Goal: Task Accomplishment & Management: Use online tool/utility

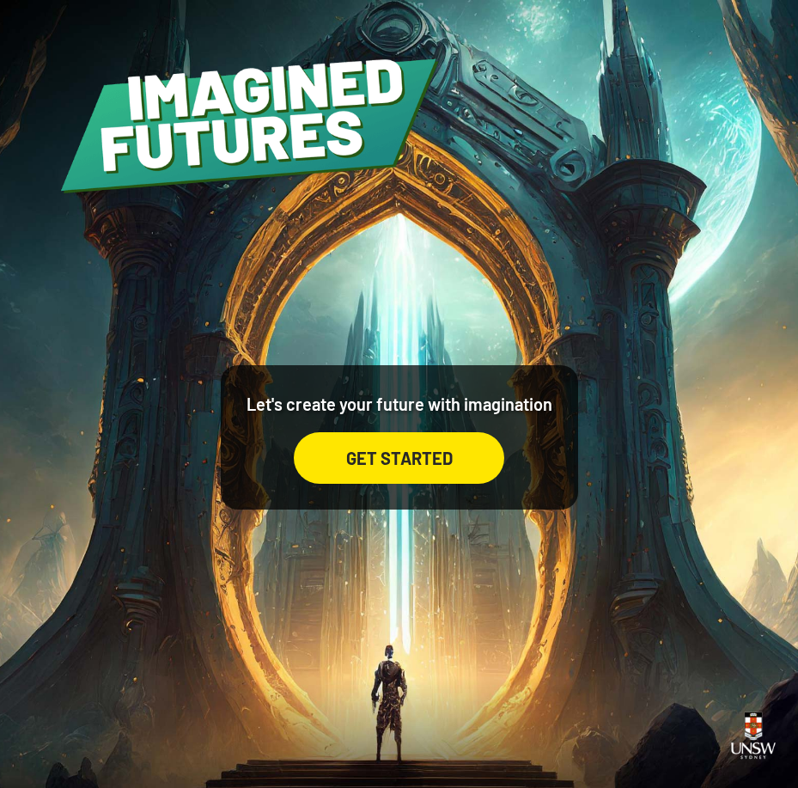
click at [357, 457] on div "GET STARTED" at bounding box center [399, 458] width 211 height 52
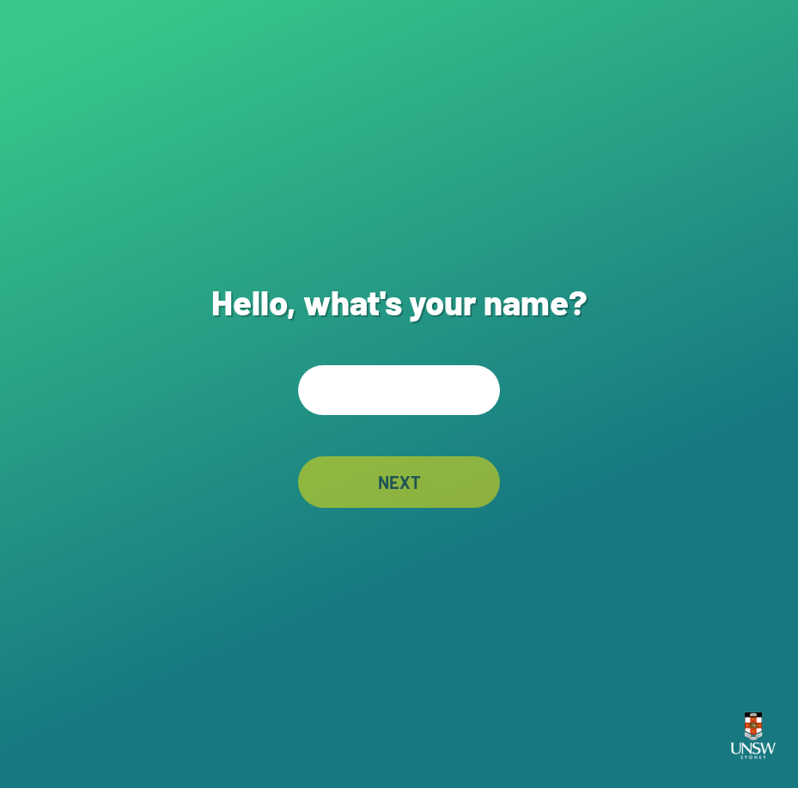
click at [336, 395] on input "text" at bounding box center [399, 390] width 202 height 50
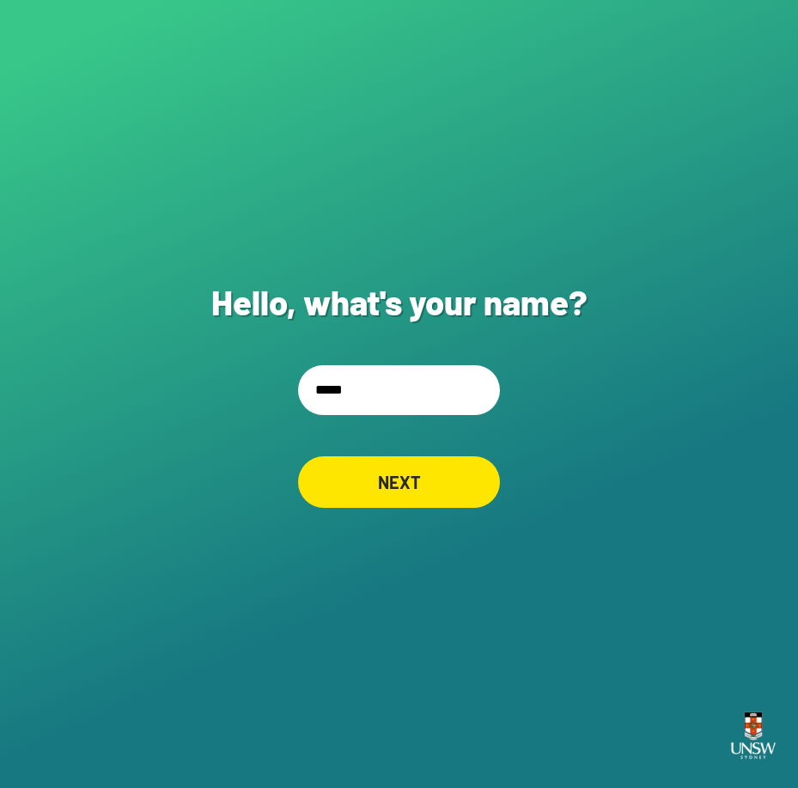
type input "*****"
click at [429, 475] on div "NEXT" at bounding box center [399, 482] width 202 height 52
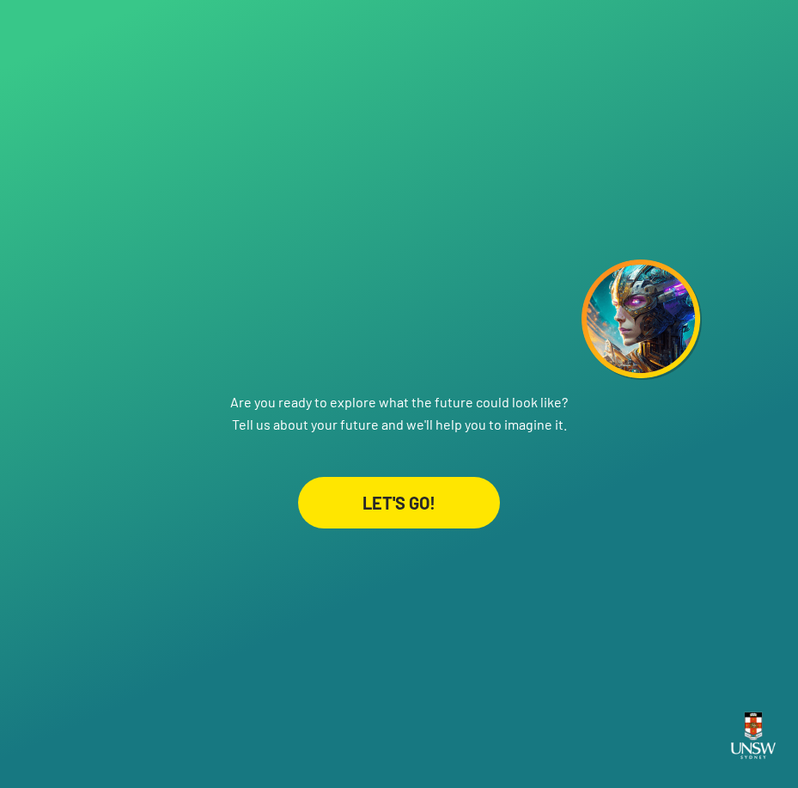
click at [406, 513] on div "LET'S GO!" at bounding box center [399, 503] width 202 height 52
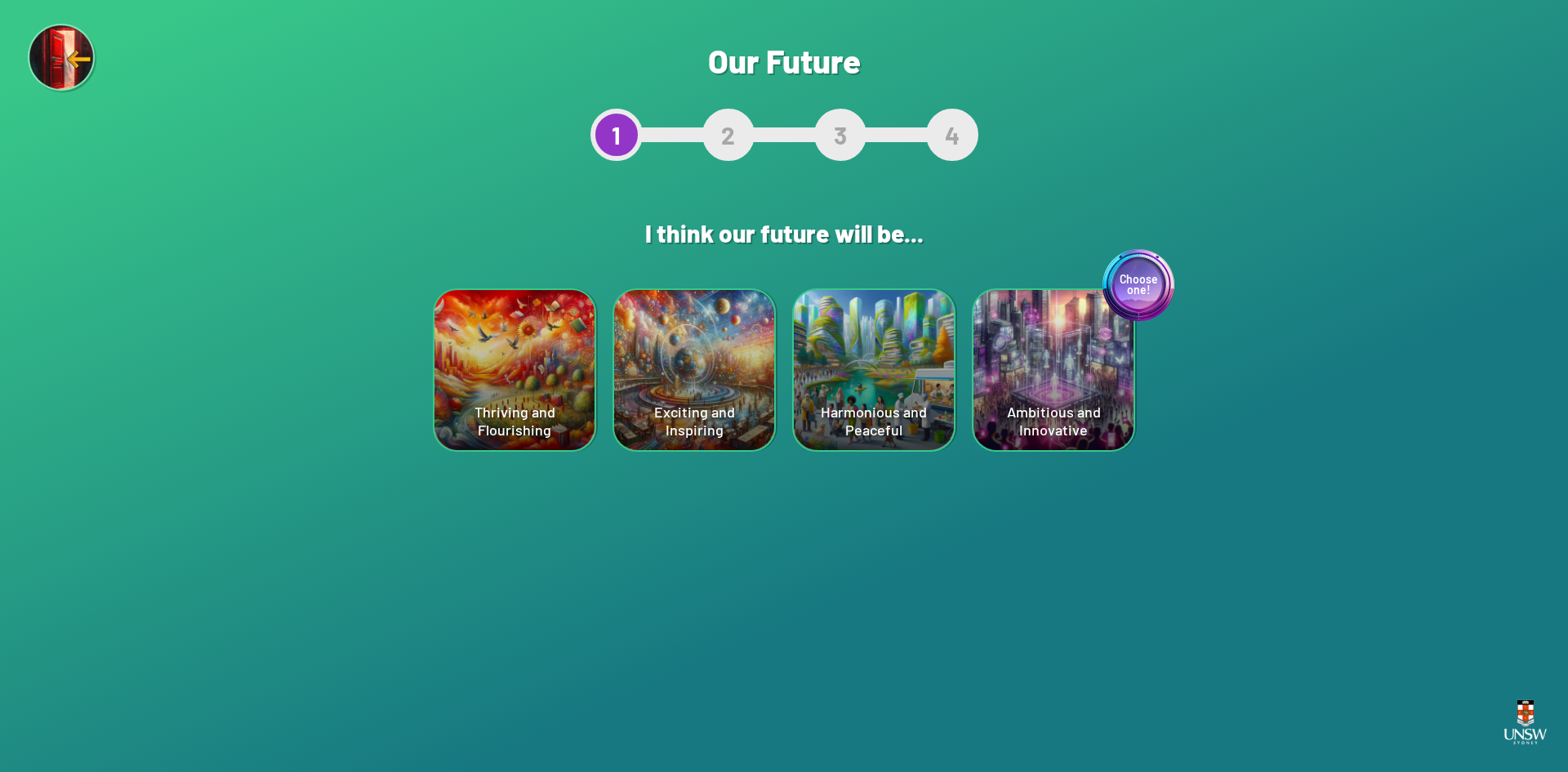
click at [757, 375] on div "Choose one! Ambitious and Innovative" at bounding box center [1053, 370] width 160 height 160
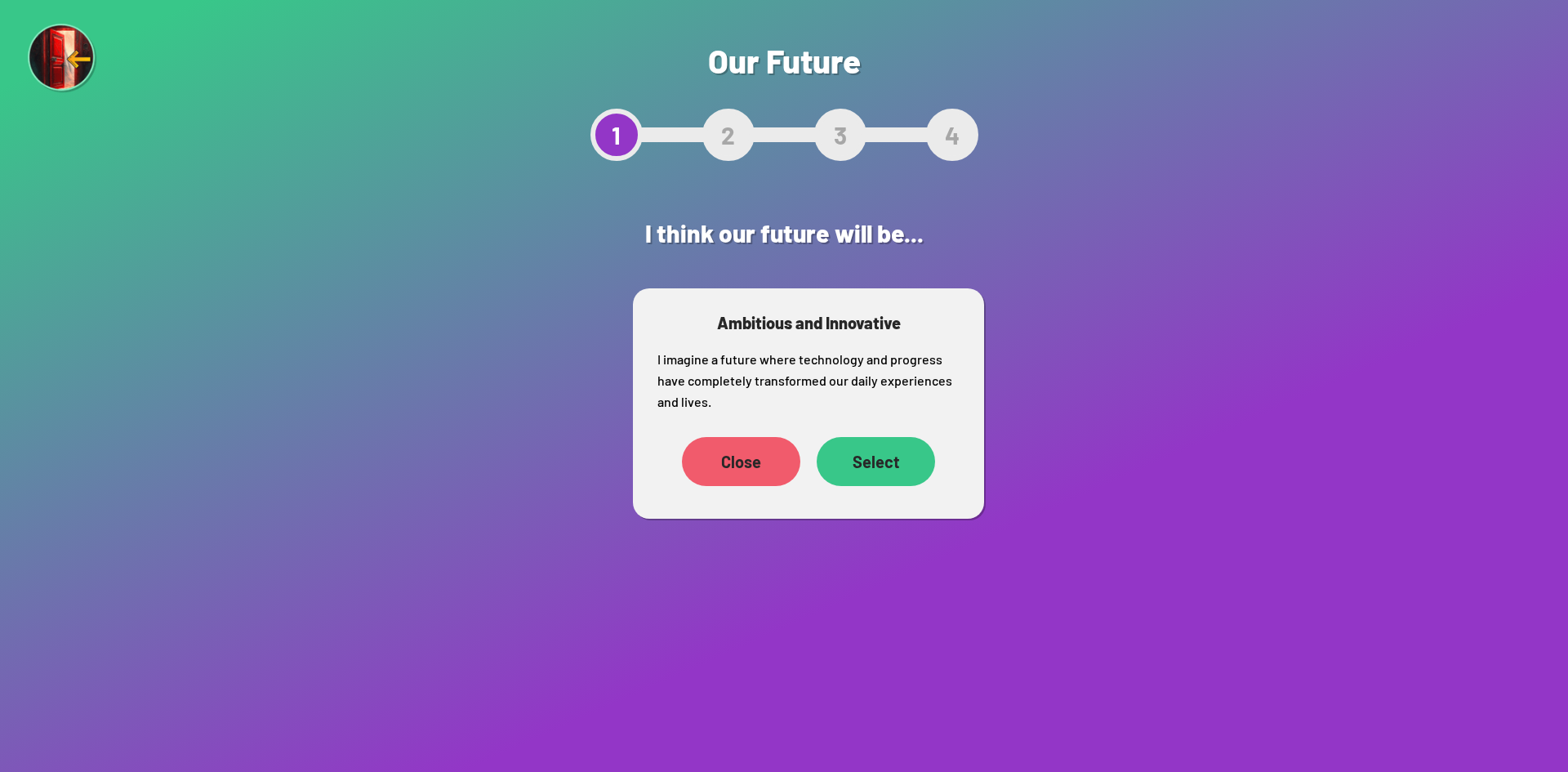
click at [757, 468] on div "Select" at bounding box center [875, 462] width 119 height 49
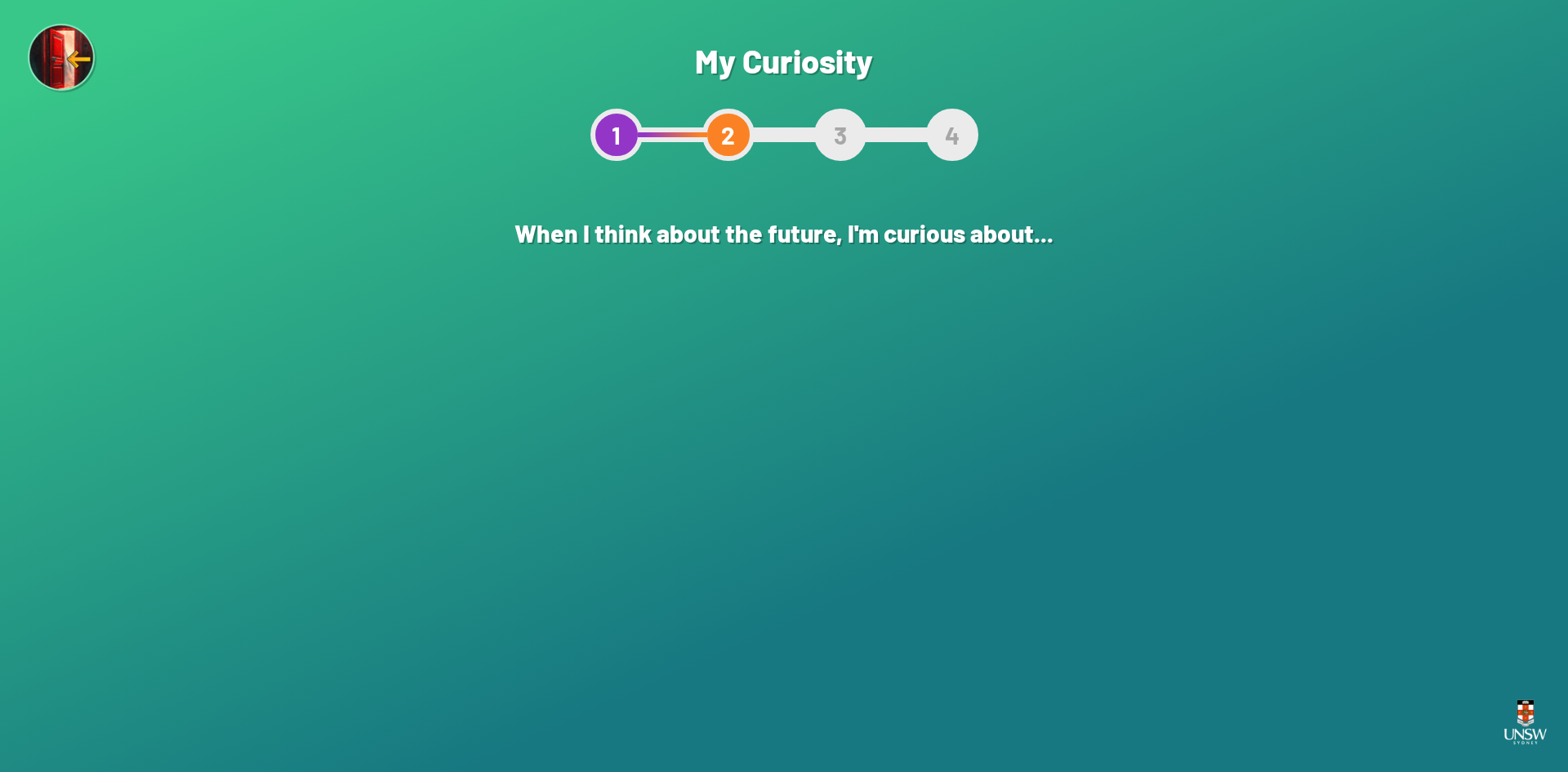
click at [652, 415] on div "The world of learning" at bounding box center [694, 370] width 160 height 160
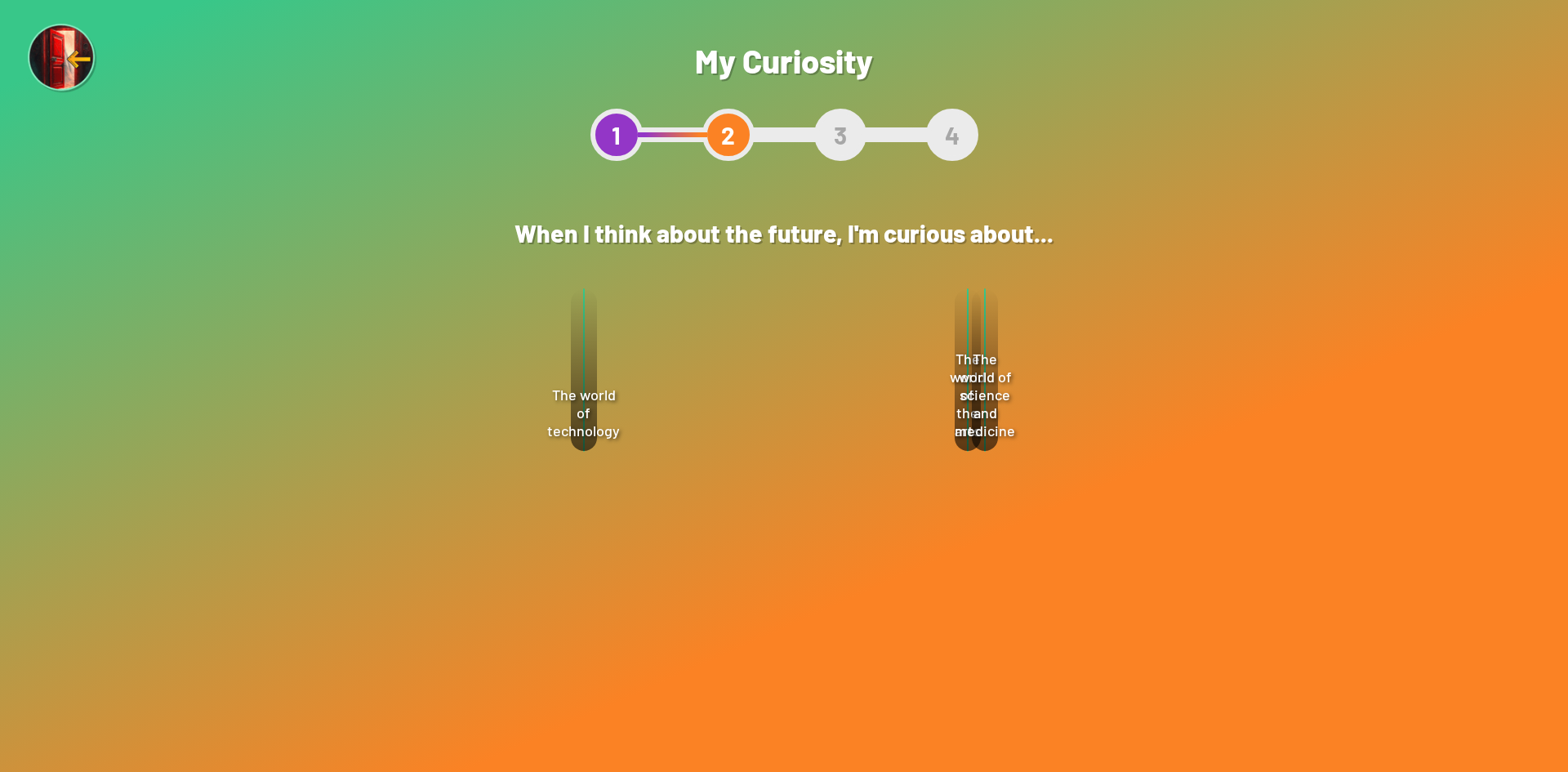
drag, startPoint x: 868, startPoint y: 491, endPoint x: 855, endPoint y: 502, distance: 17.0
click at [757, 491] on div "Select" at bounding box center [843, 504] width 119 height 49
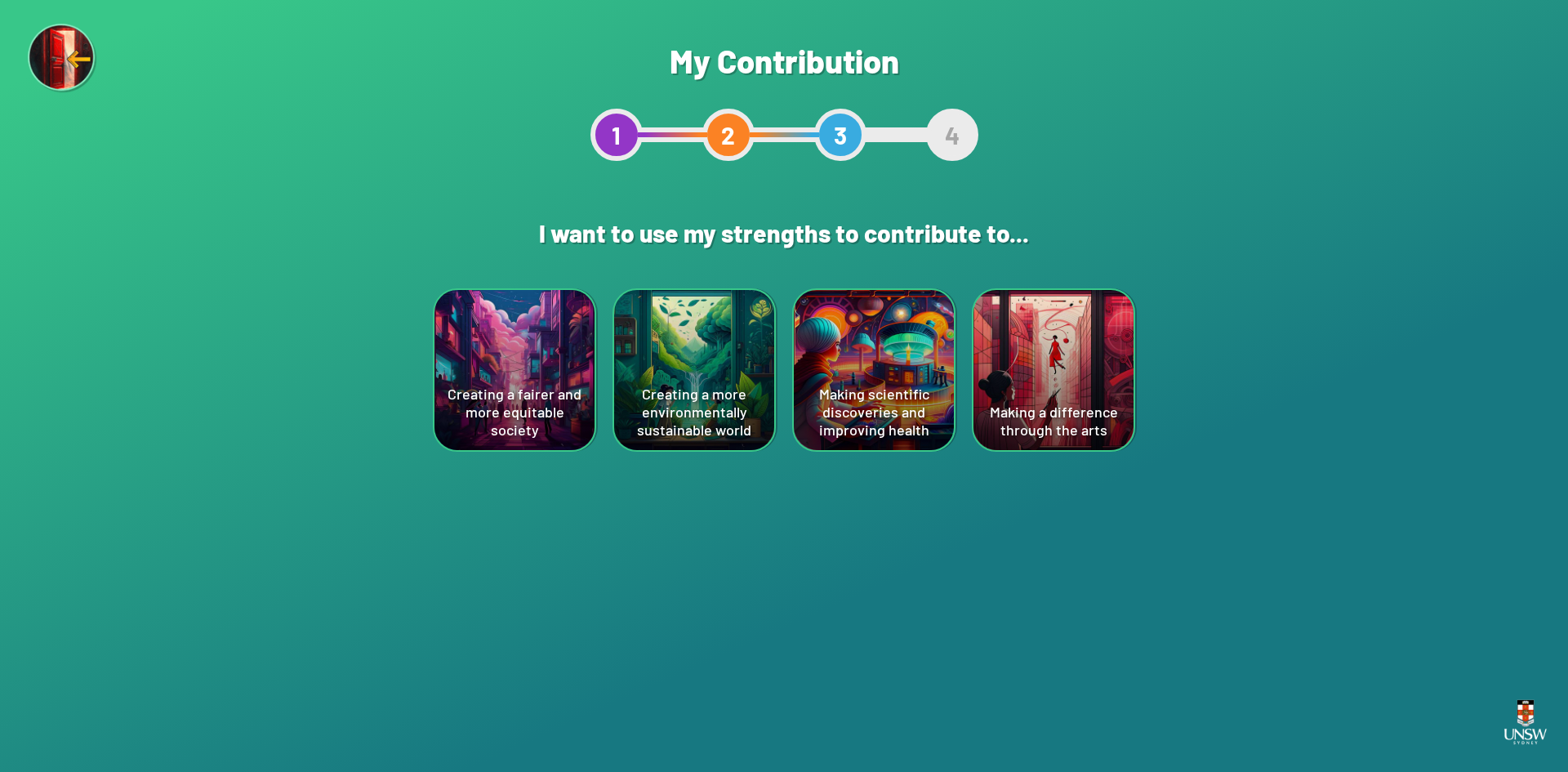
click at [757, 382] on div "Making scientific discoveries and improving health" at bounding box center [873, 370] width 160 height 160
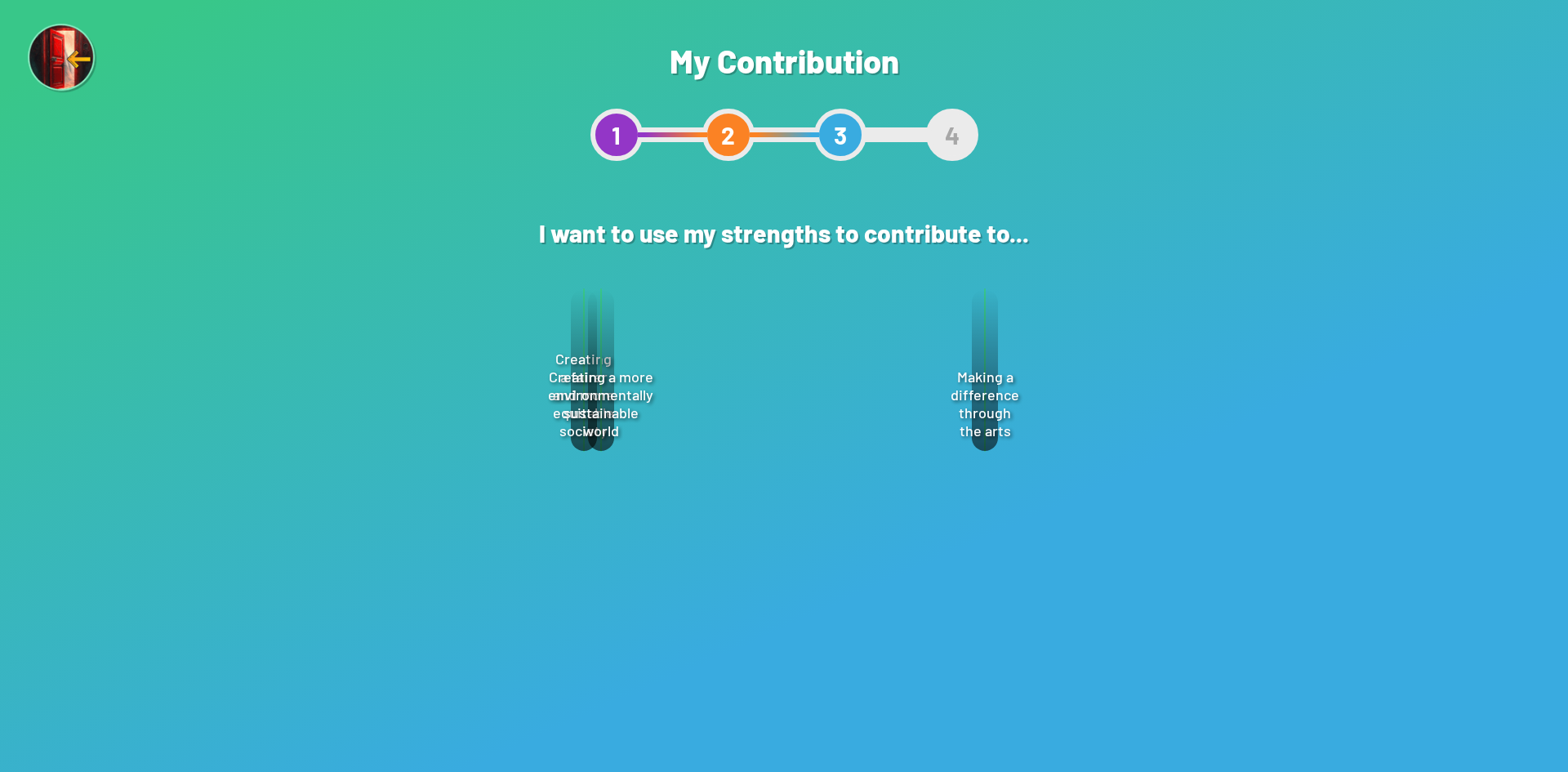
click at [757, 479] on div "Select" at bounding box center [860, 460] width 119 height 49
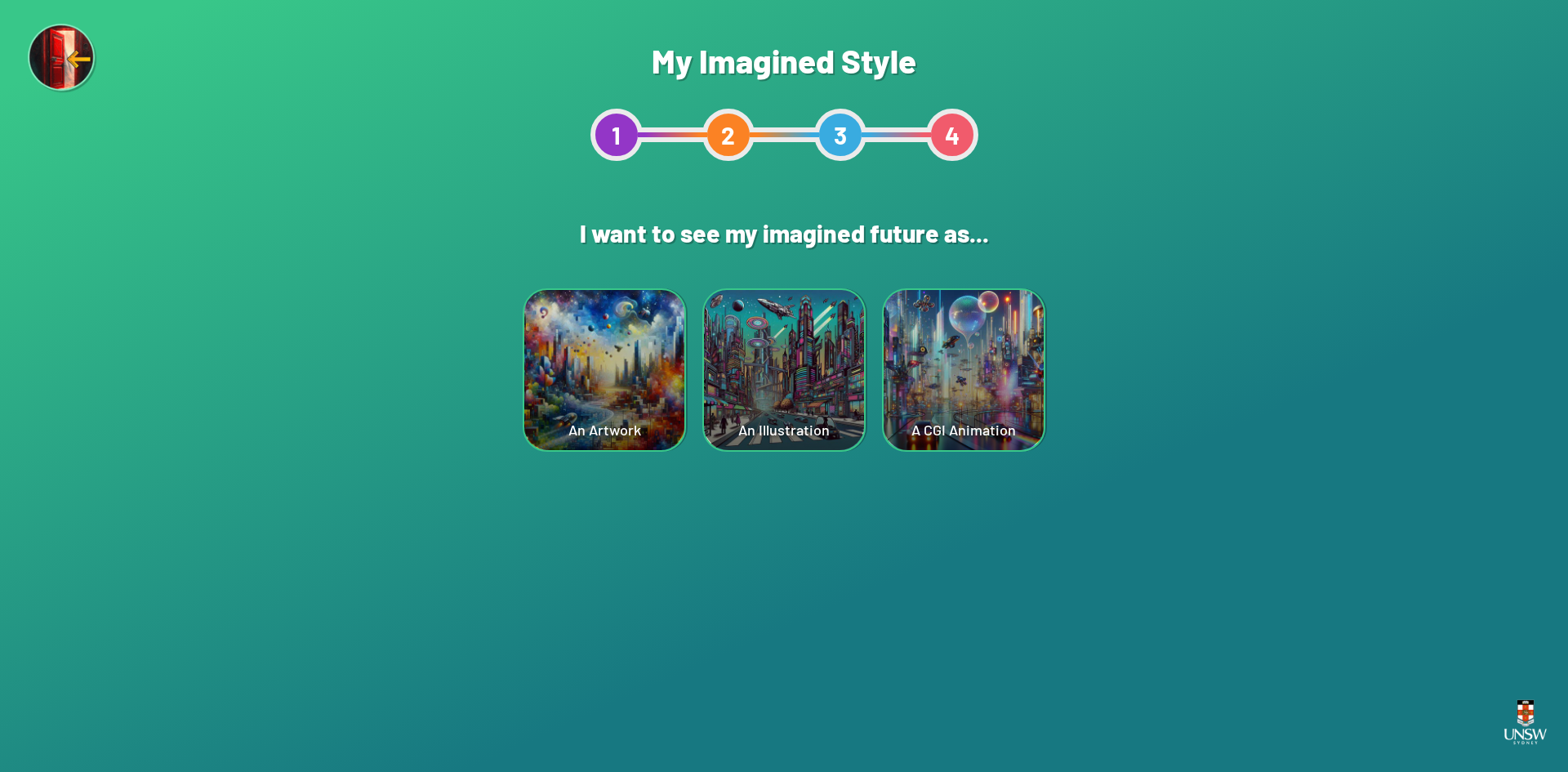
click at [757, 412] on div "An Illustration" at bounding box center [784, 370] width 160 height 160
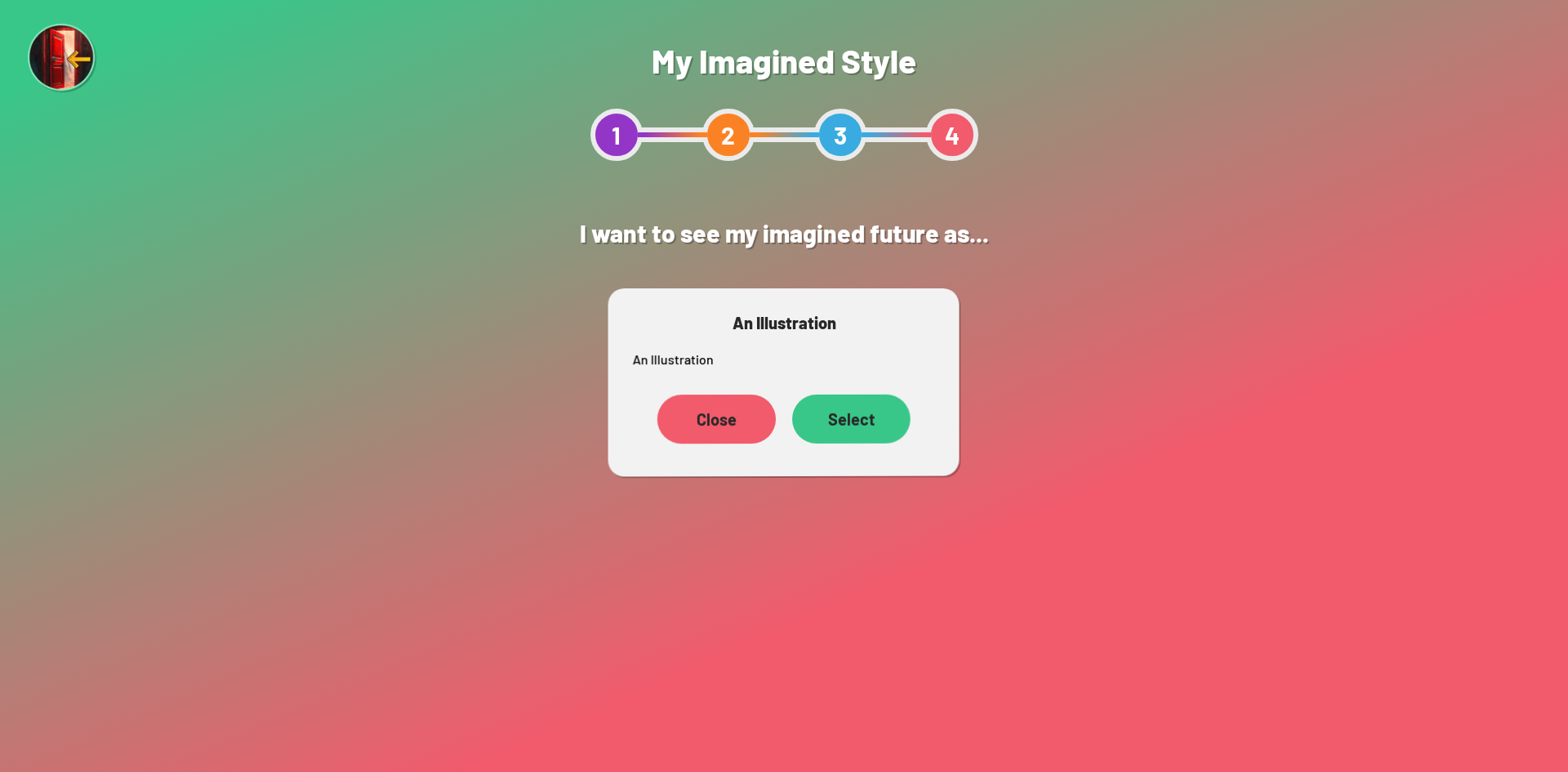
drag, startPoint x: 871, startPoint y: 424, endPoint x: 869, endPoint y: 442, distance: 18.1
click at [757, 432] on div "Select" at bounding box center [851, 419] width 119 height 49
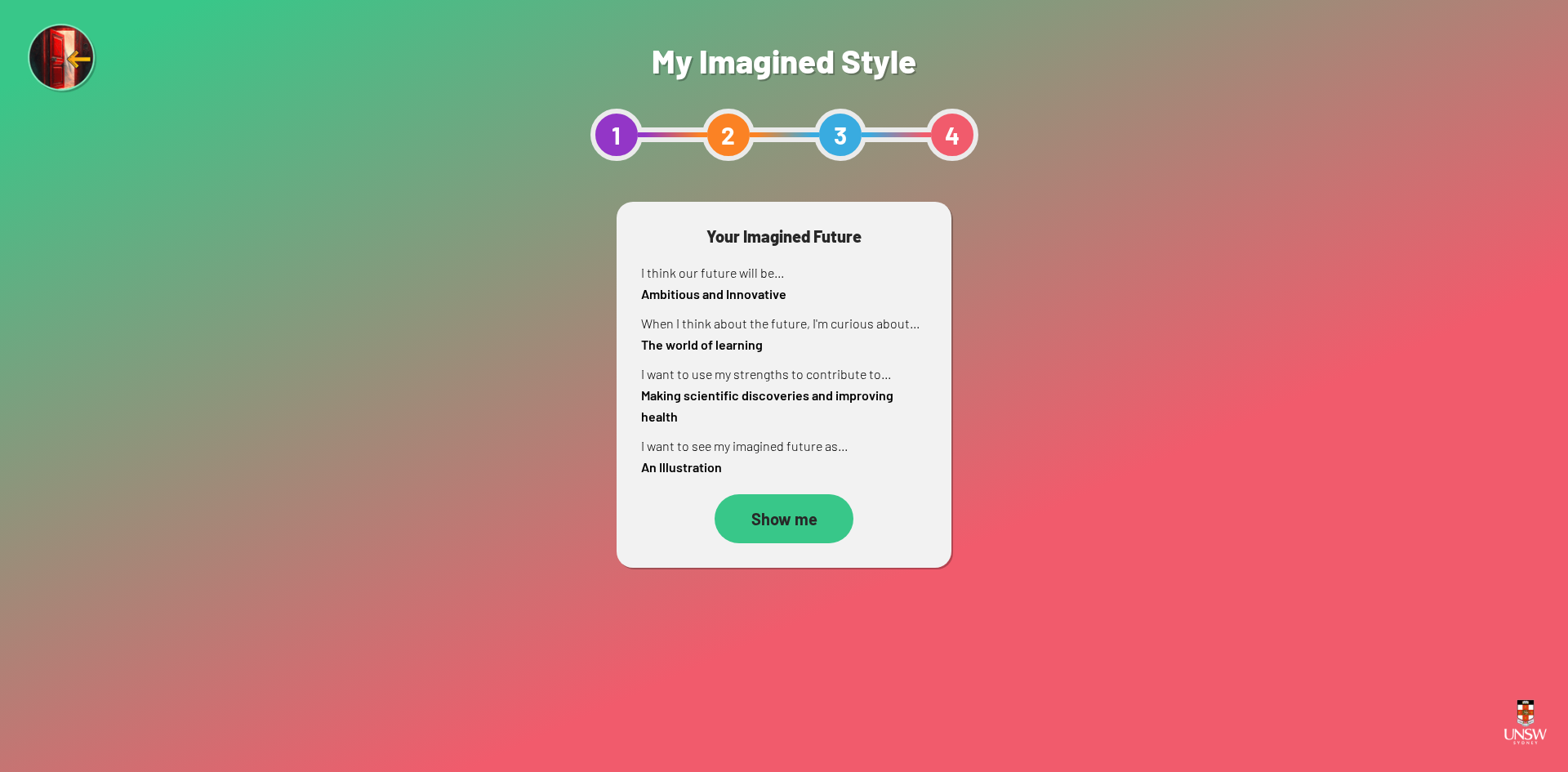
click at [757, 518] on div "Show me" at bounding box center [784, 519] width 139 height 49
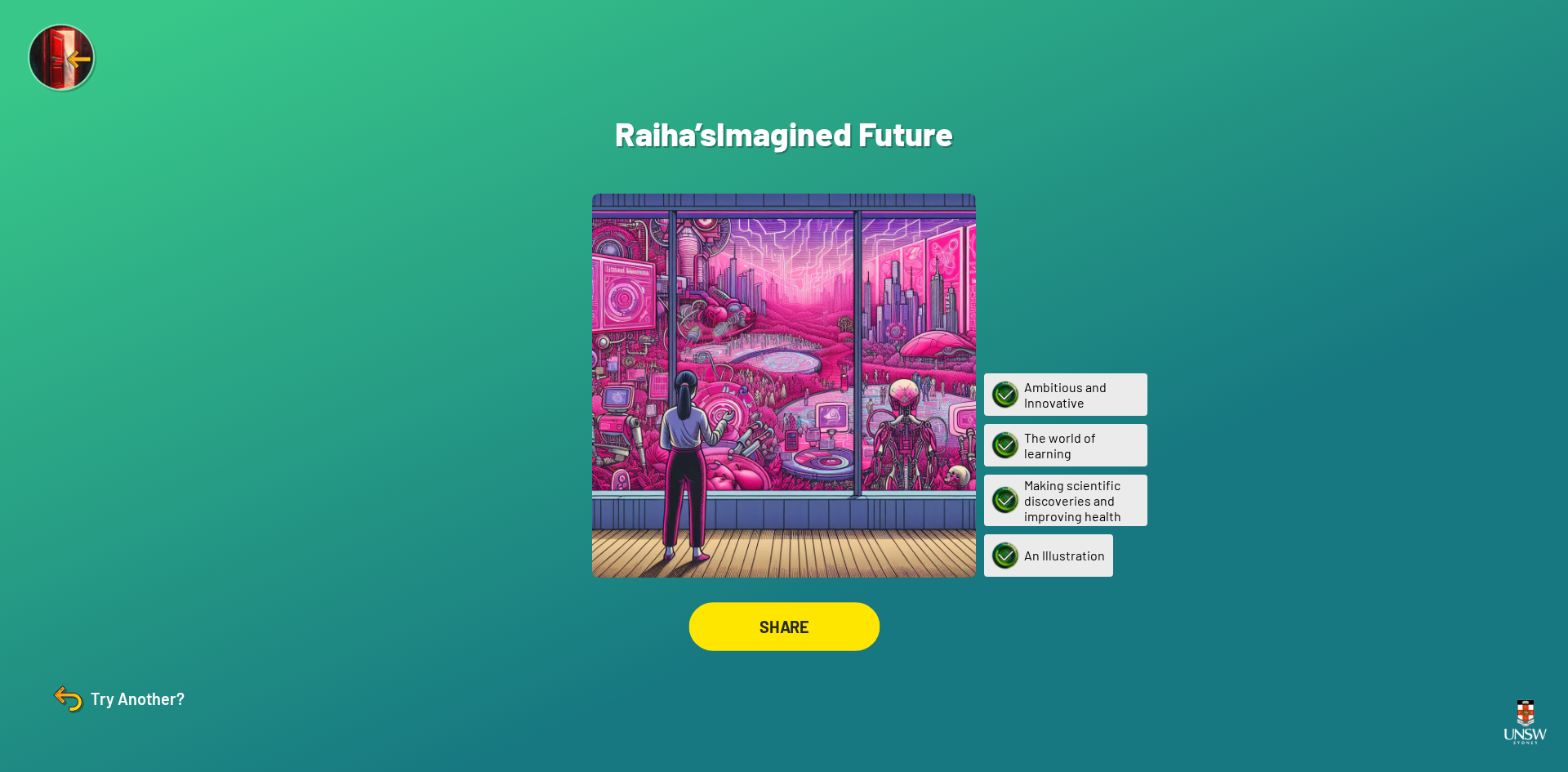
click at [757, 611] on div "SHARE" at bounding box center [783, 627] width 191 height 49
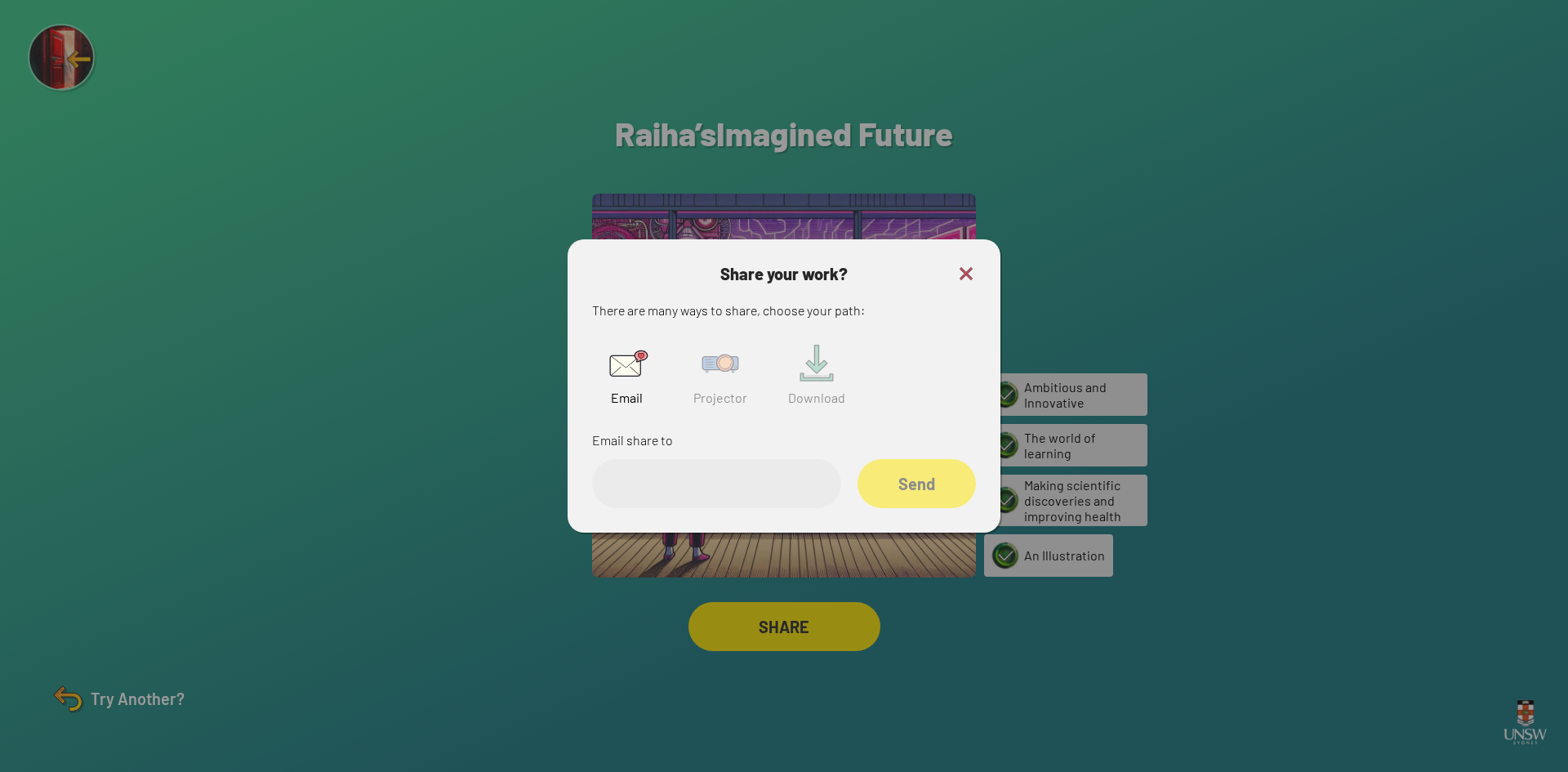
click at [723, 380] on img at bounding box center [719, 363] width 52 height 52
click at [757, 273] on img at bounding box center [966, 274] width 20 height 20
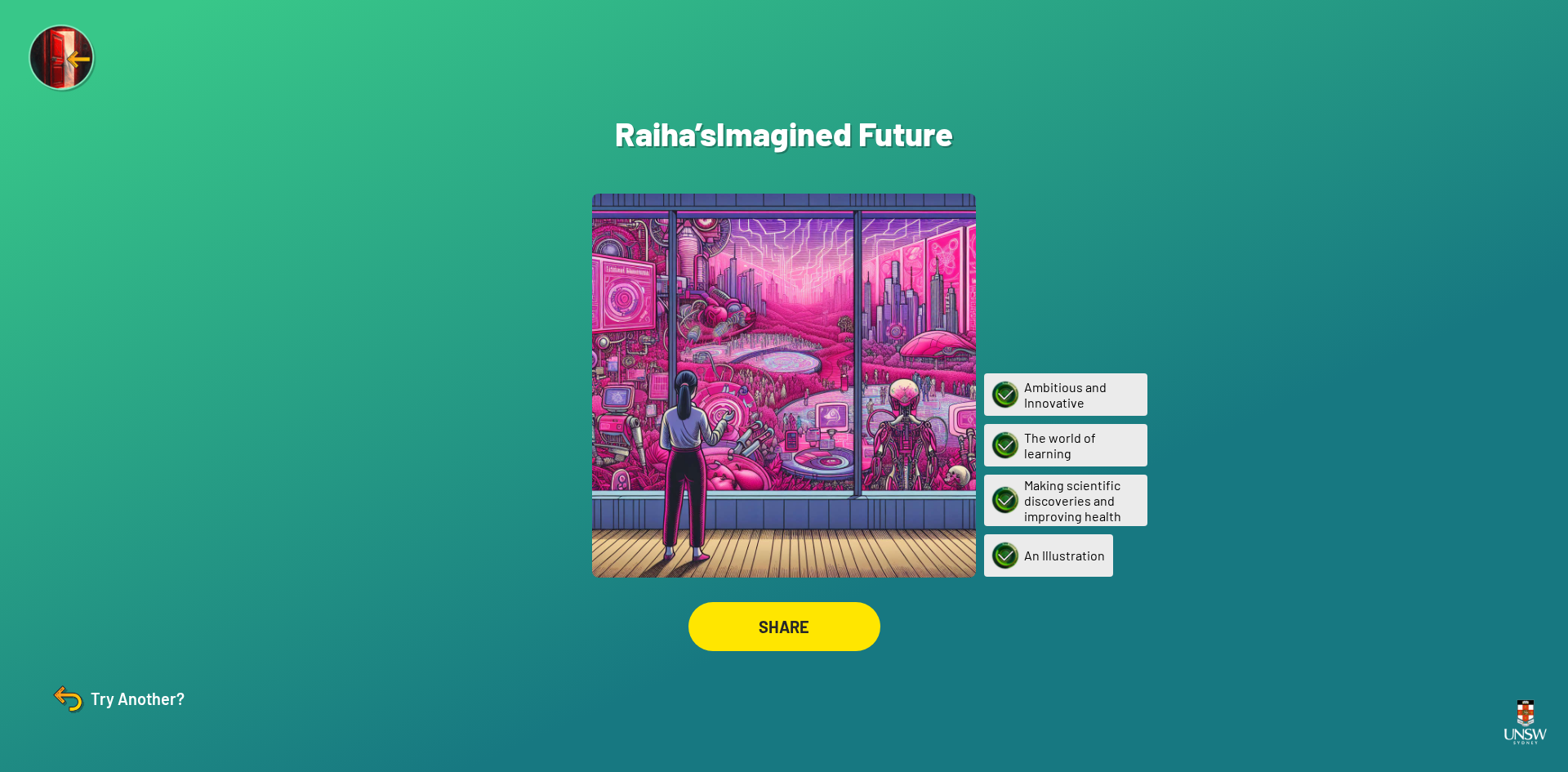
drag, startPoint x: 72, startPoint y: 49, endPoint x: 75, endPoint y: 61, distance: 12.4
click at [71, 49] on img at bounding box center [63, 59] width 68 height 68
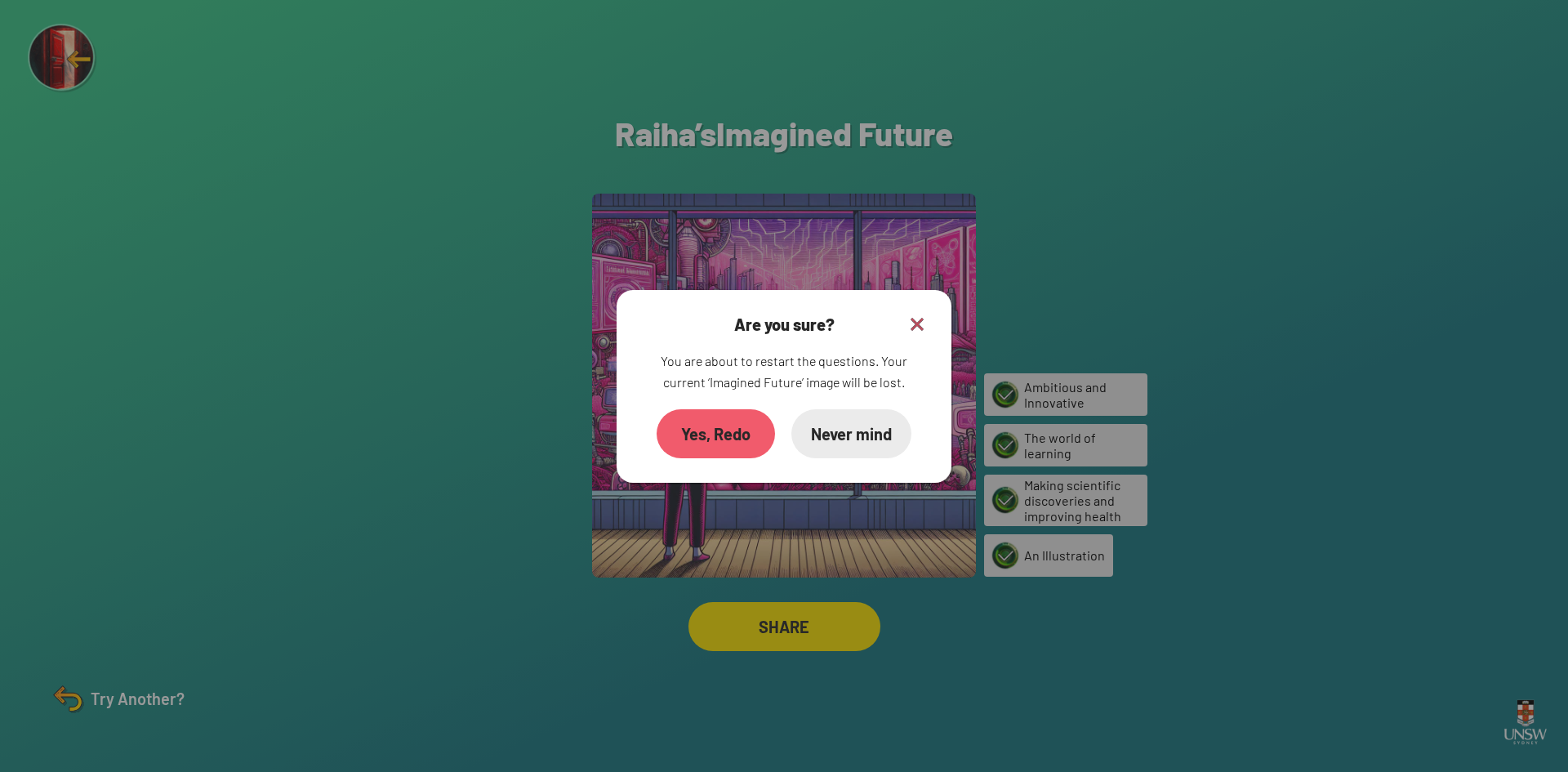
click at [727, 437] on div "Yes, Redo" at bounding box center [716, 434] width 119 height 49
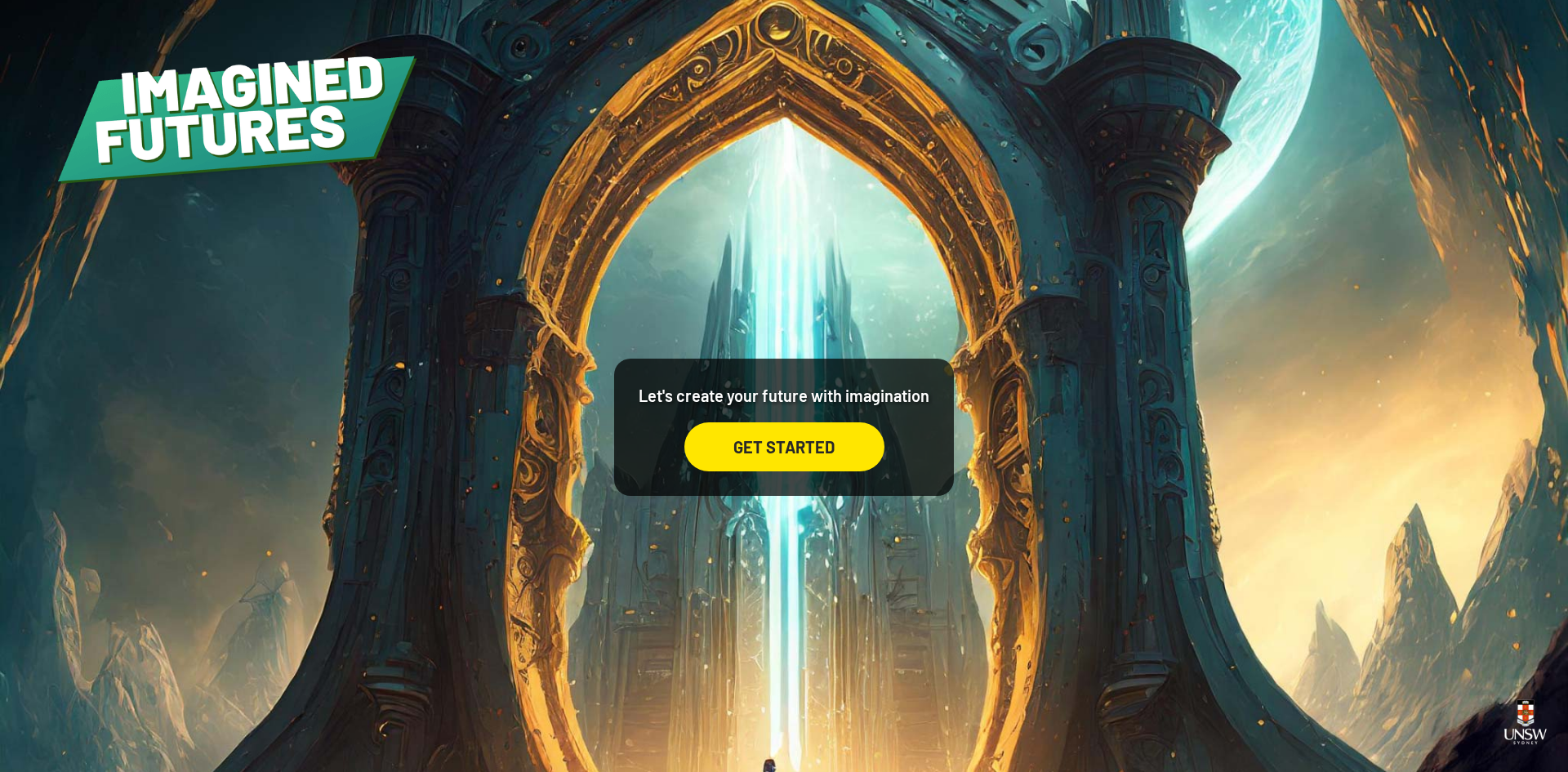
click at [757, 452] on div "GET STARTED" at bounding box center [784, 447] width 201 height 49
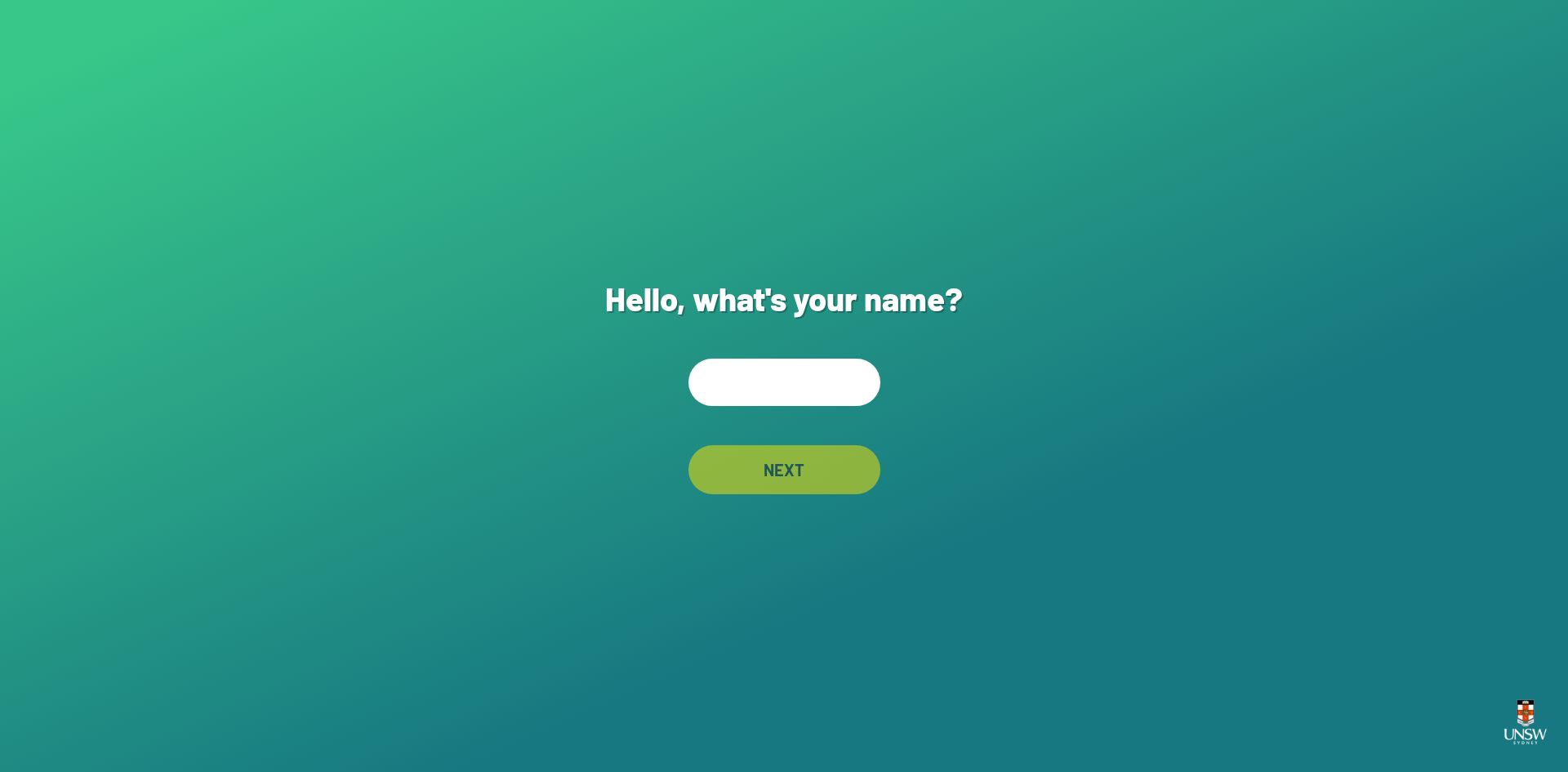
click at [725, 381] on input "text" at bounding box center [784, 382] width 192 height 48
type input "**********"
click at [757, 459] on div "NEXT" at bounding box center [784, 470] width 192 height 49
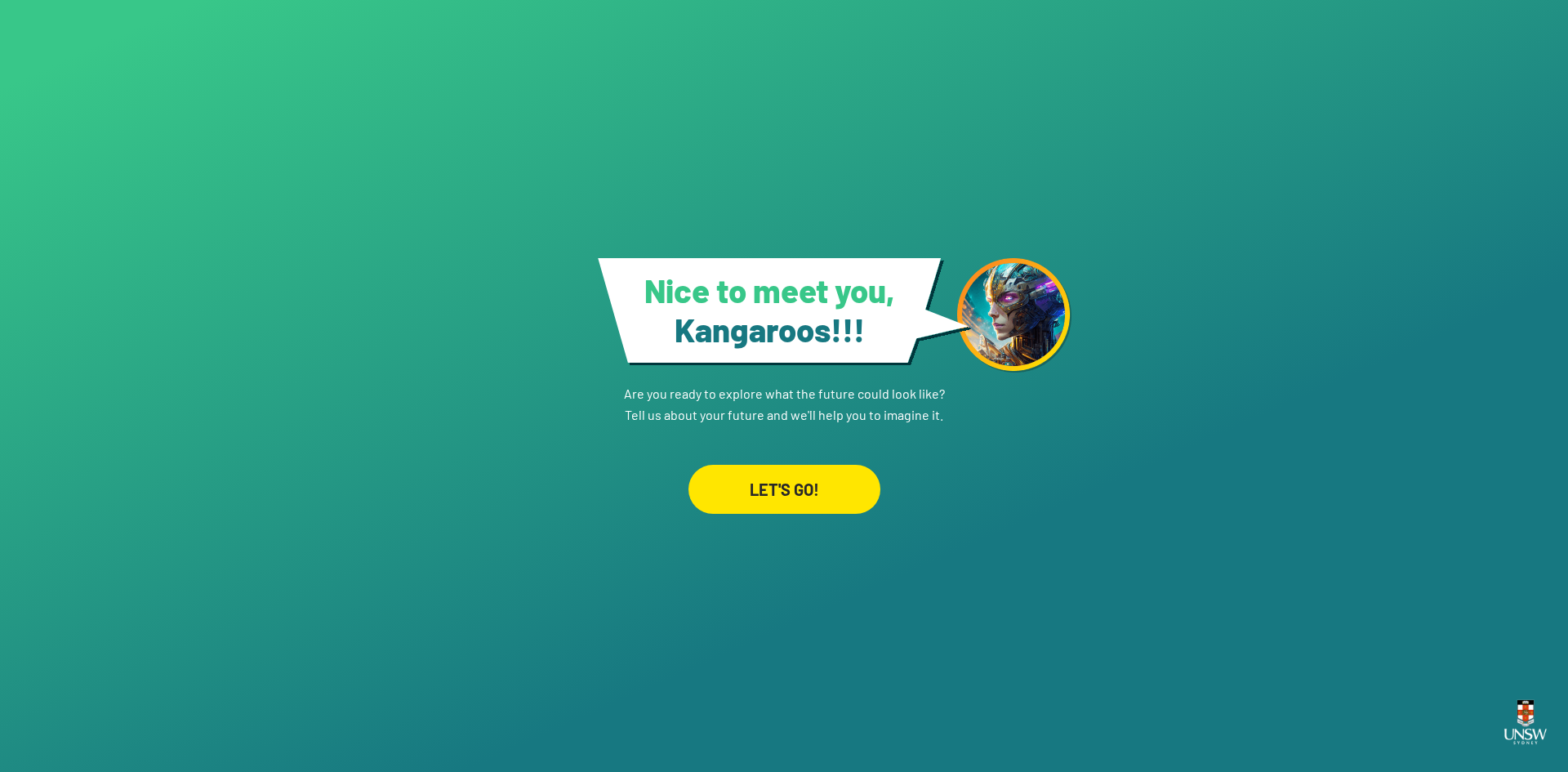
click at [757, 485] on div "LET'S GO!" at bounding box center [784, 490] width 192 height 49
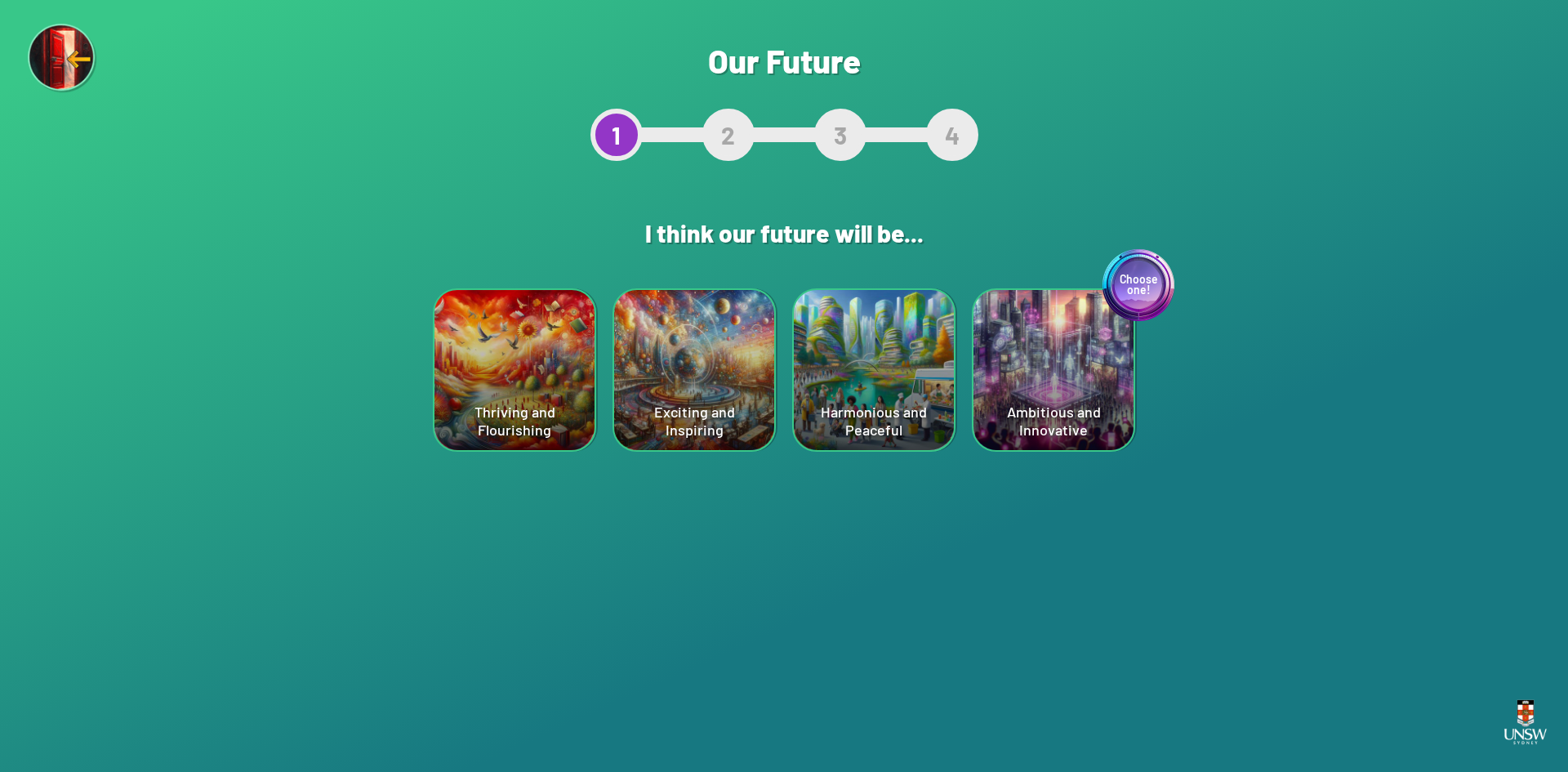
click at [757, 363] on div "Harmonious and Peaceful" at bounding box center [873, 370] width 160 height 160
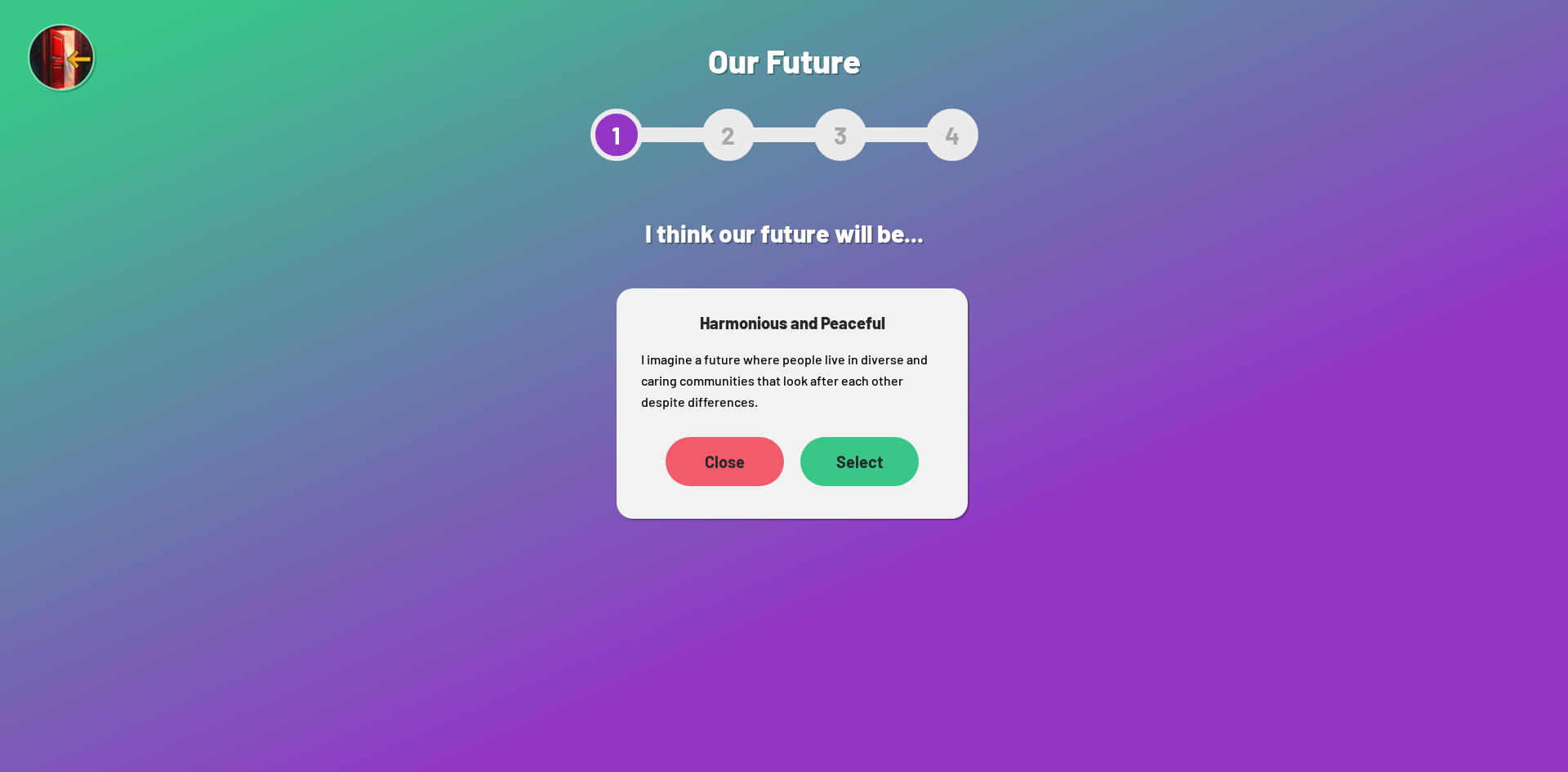
click at [757, 454] on div "Select" at bounding box center [859, 462] width 119 height 49
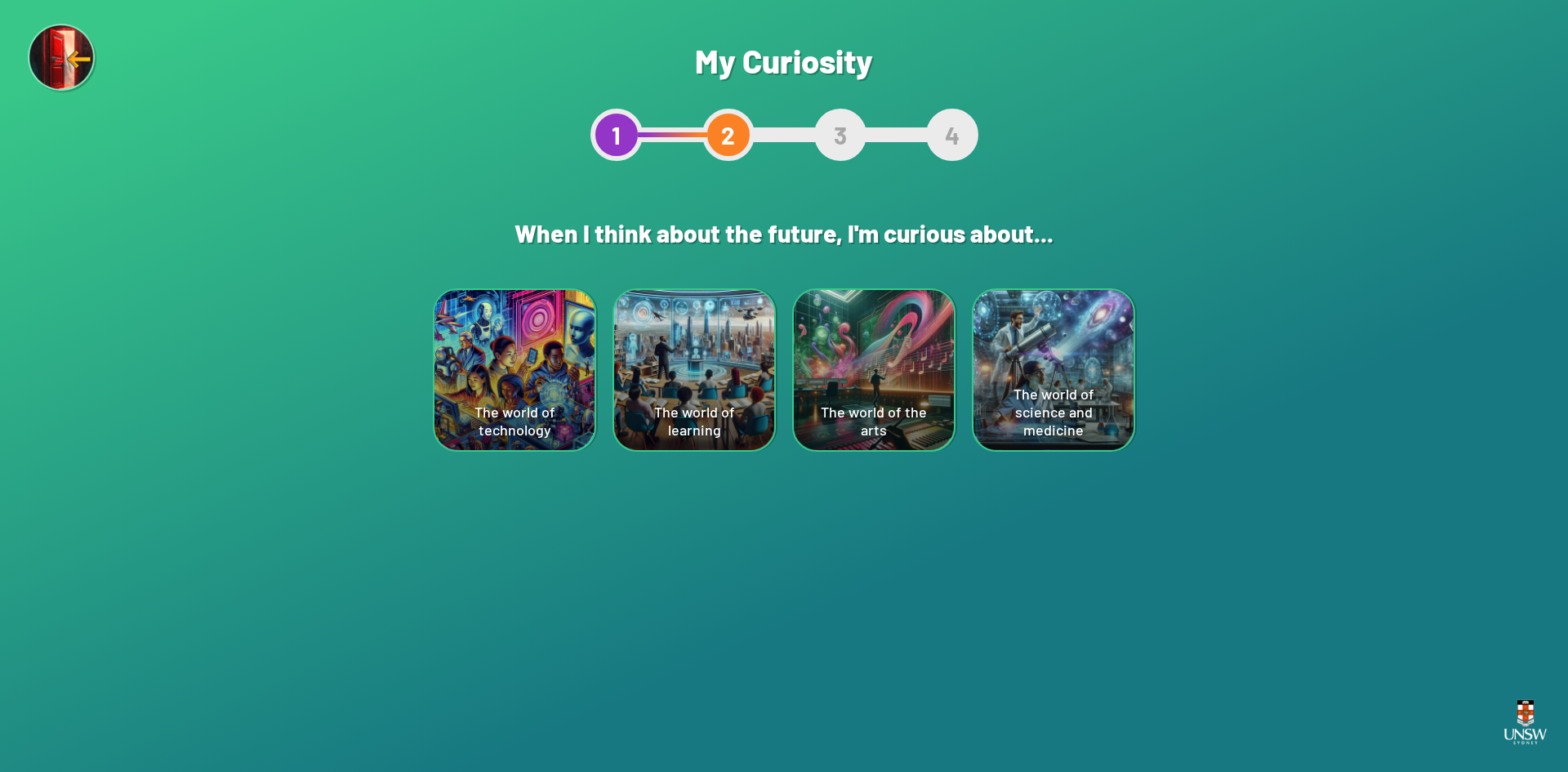
click at [503, 384] on div "The world of technology" at bounding box center [514, 370] width 160 height 160
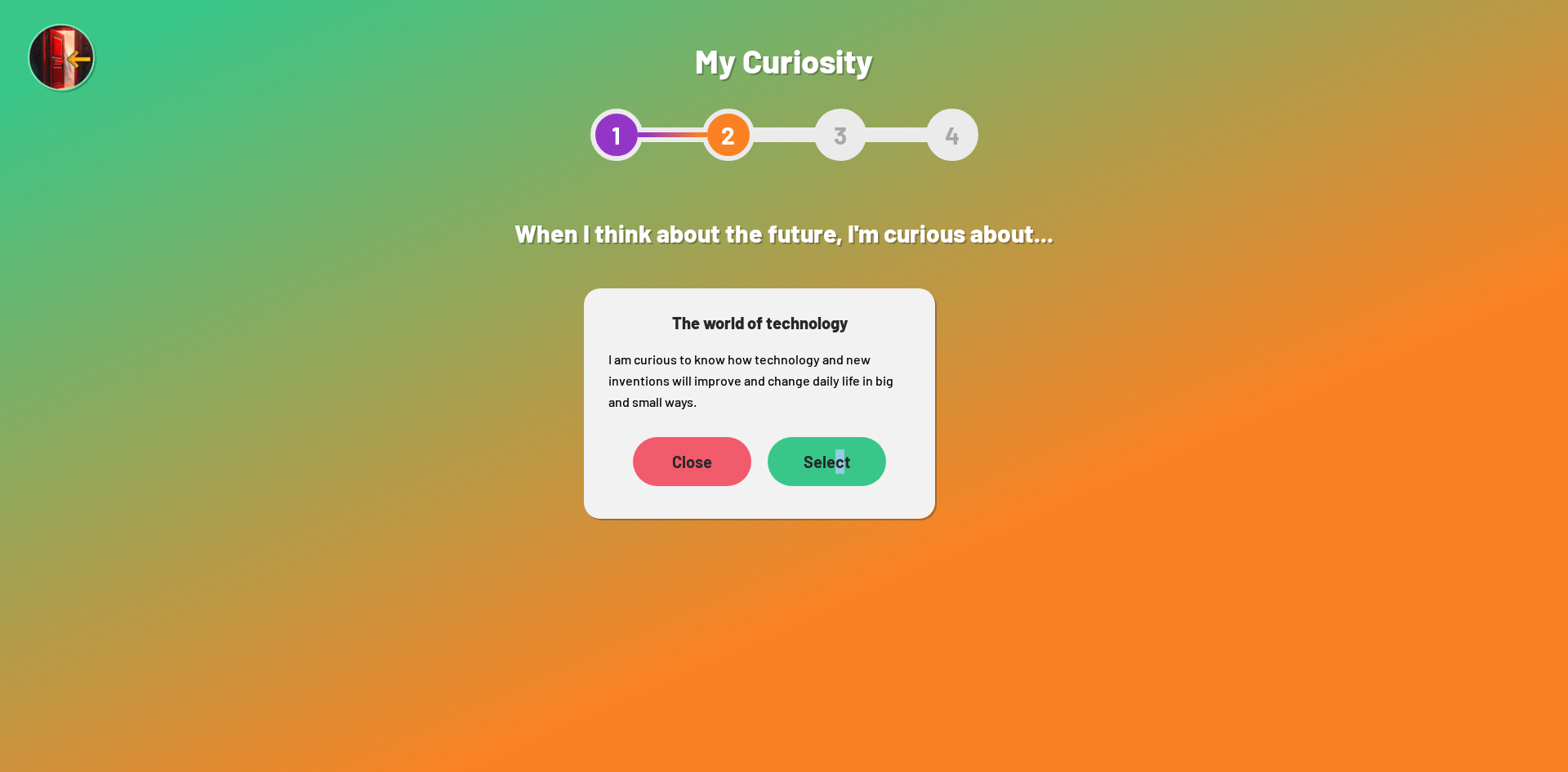
click at [757, 471] on div "Select" at bounding box center [827, 462] width 119 height 49
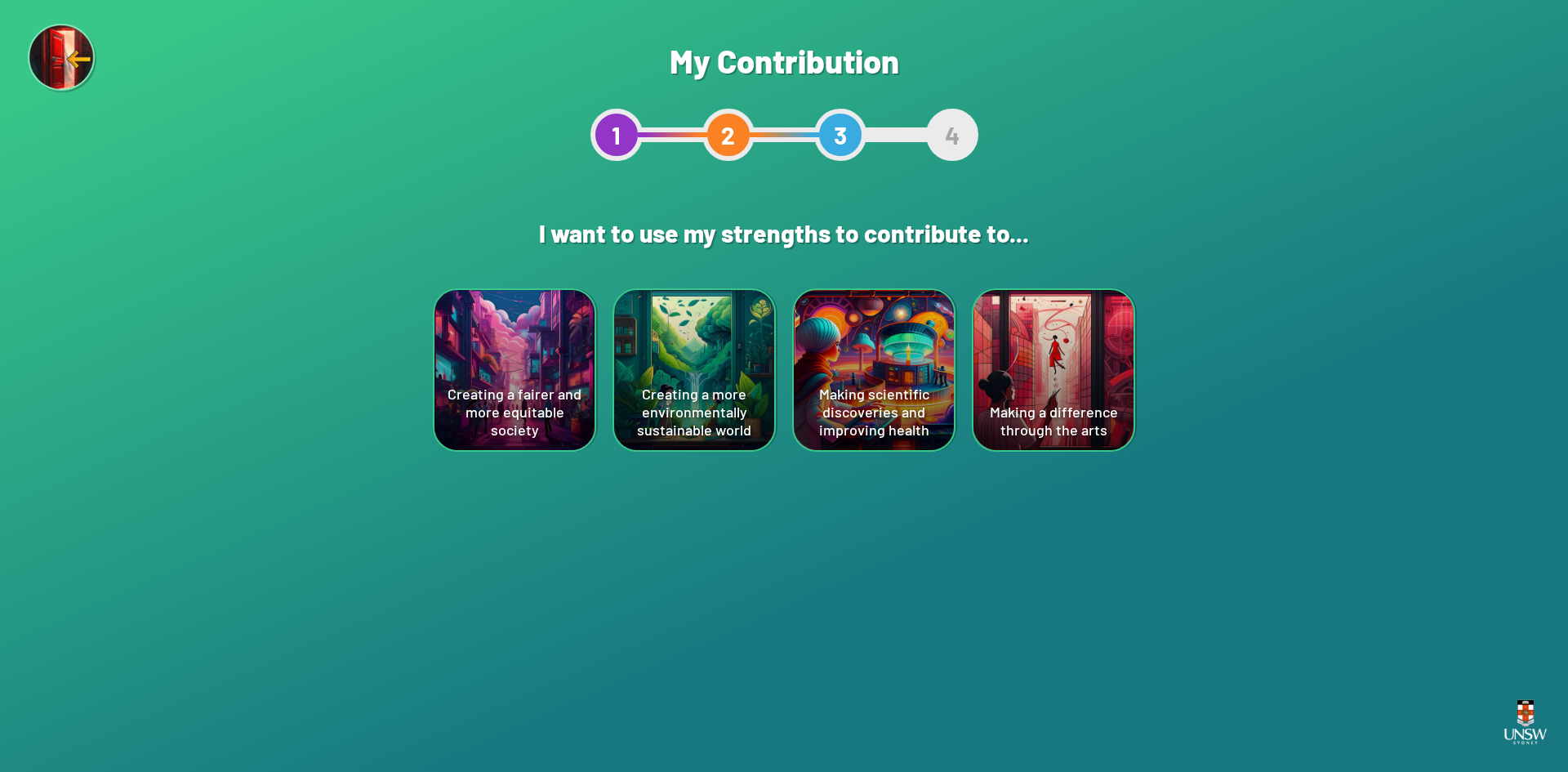
click at [757, 393] on div "Making a difference through the arts" at bounding box center [1053, 370] width 160 height 160
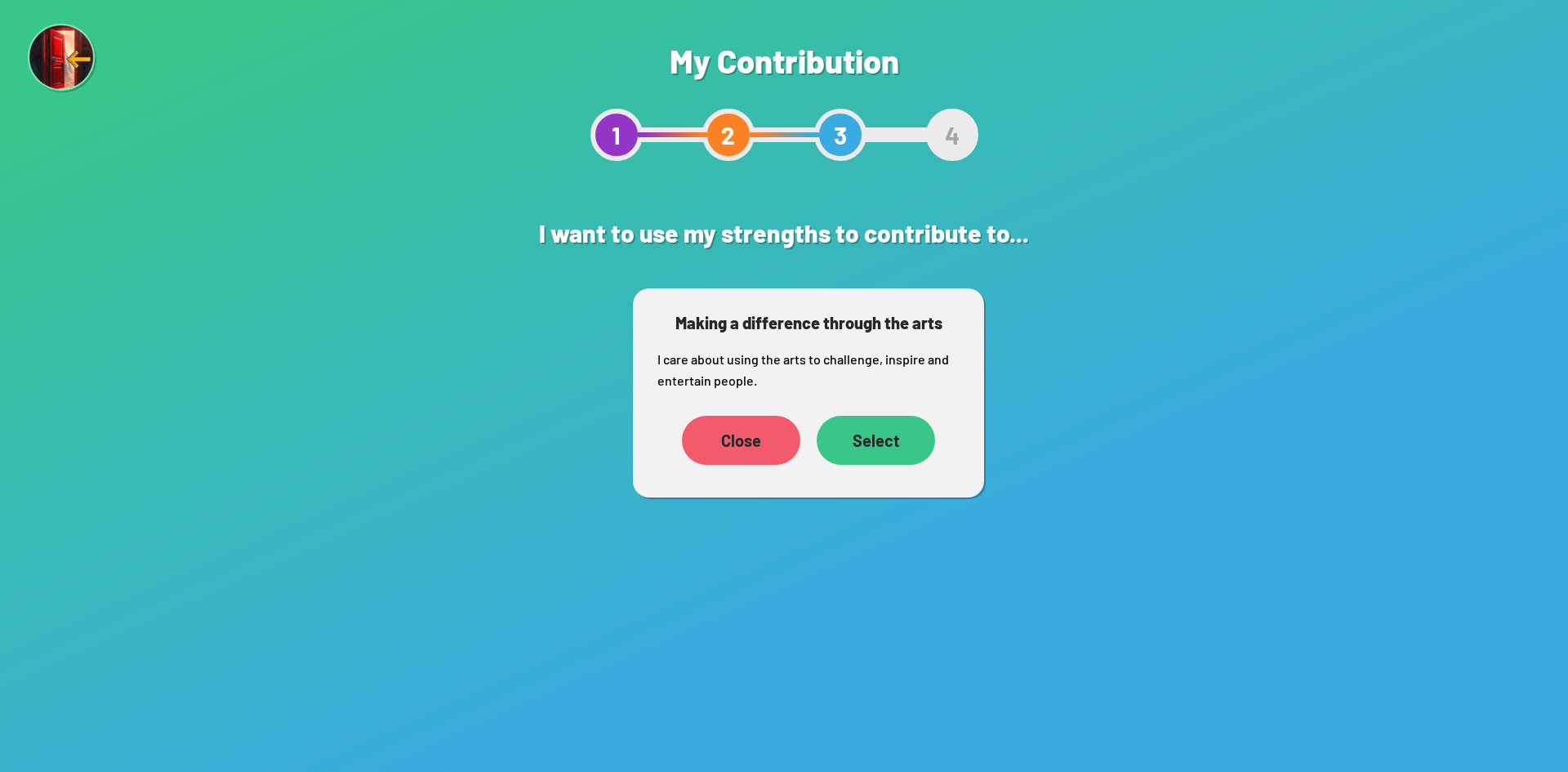
click at [757, 434] on div "Close" at bounding box center [740, 440] width 119 height 49
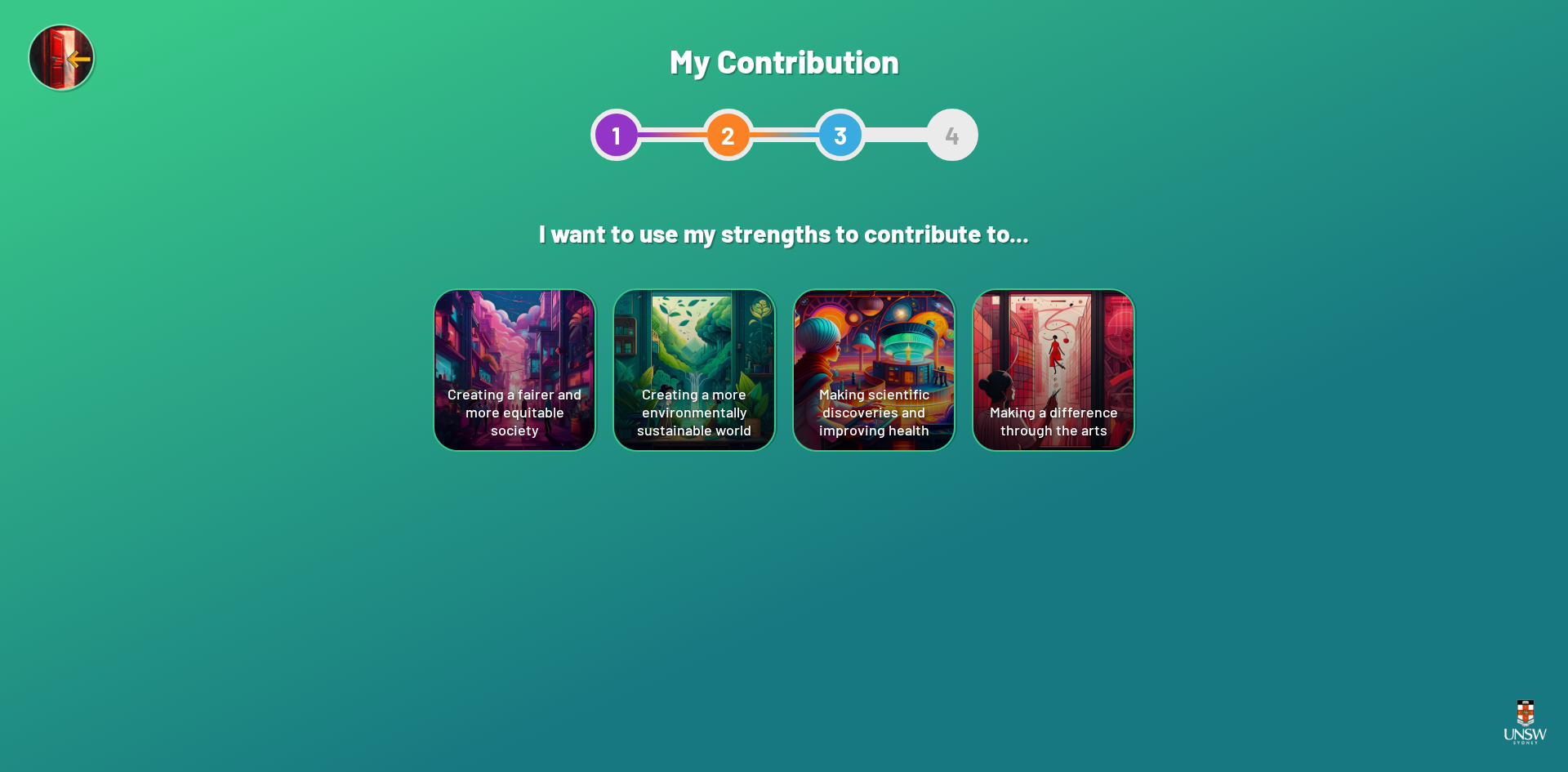
click at [757, 382] on div "Making scientific discoveries and improving health" at bounding box center [873, 370] width 160 height 160
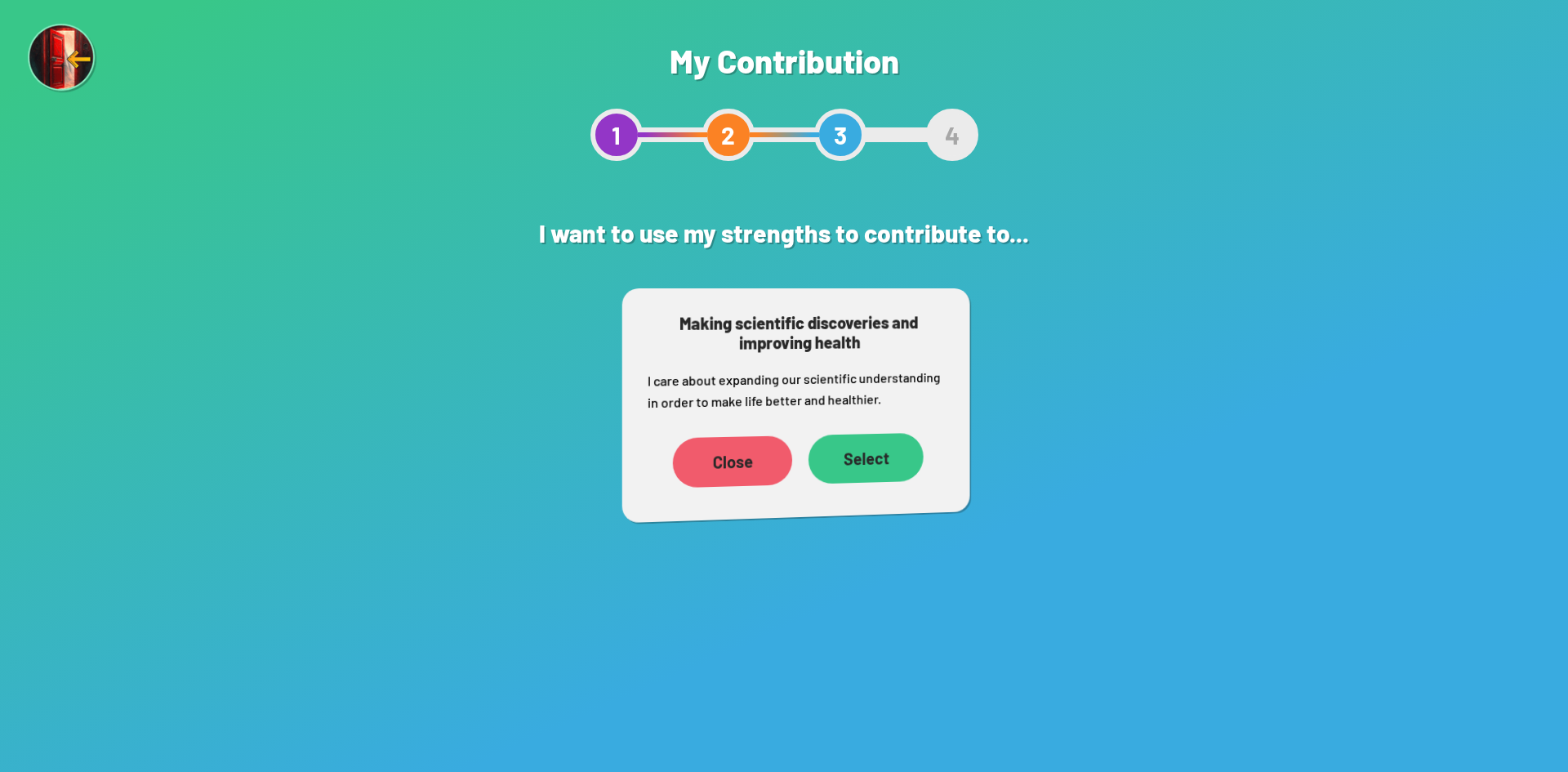
click at [757, 455] on div "Select" at bounding box center [866, 458] width 115 height 51
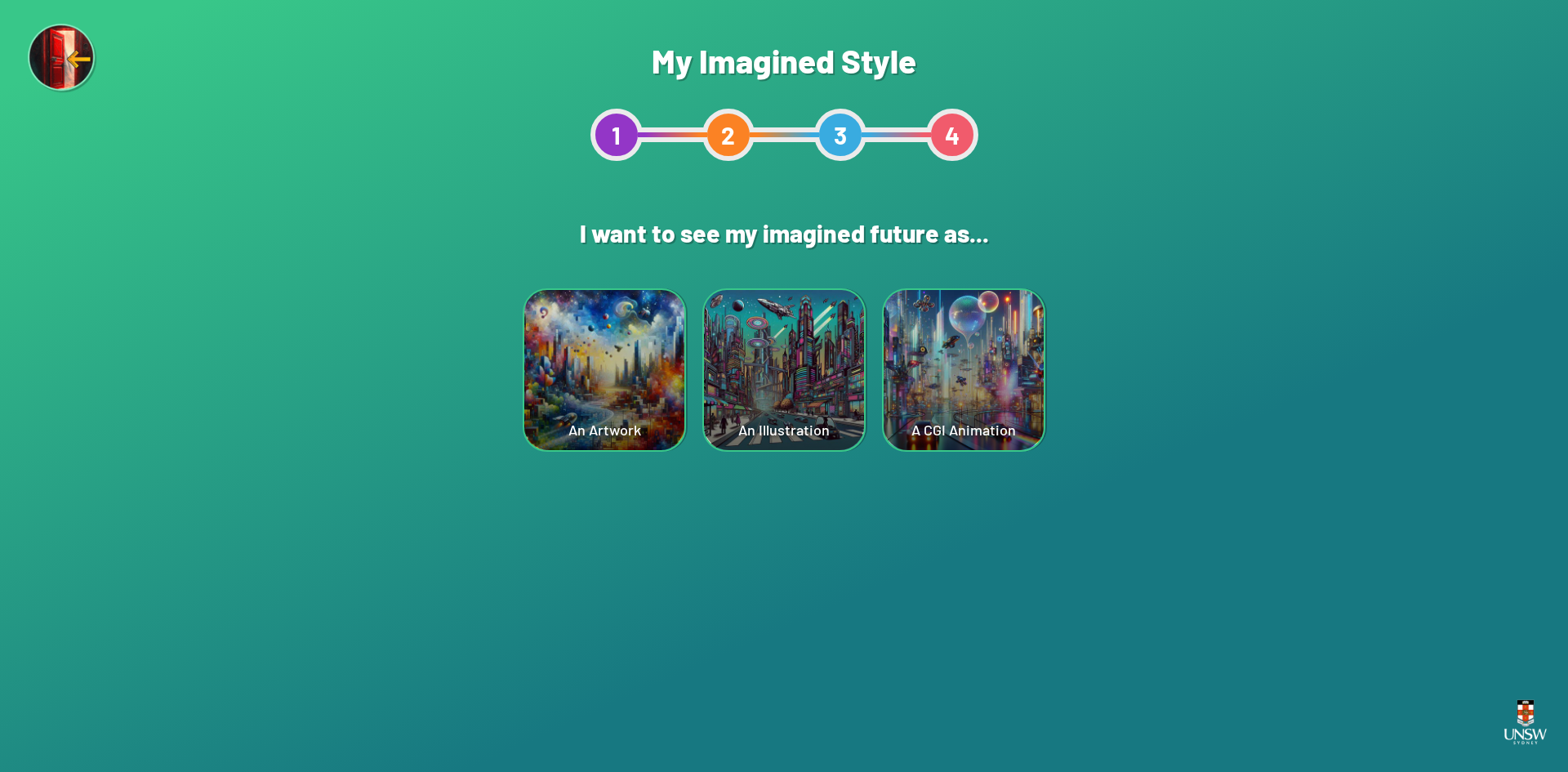
click at [757, 394] on div "A CGI Animation" at bounding box center [964, 370] width 160 height 160
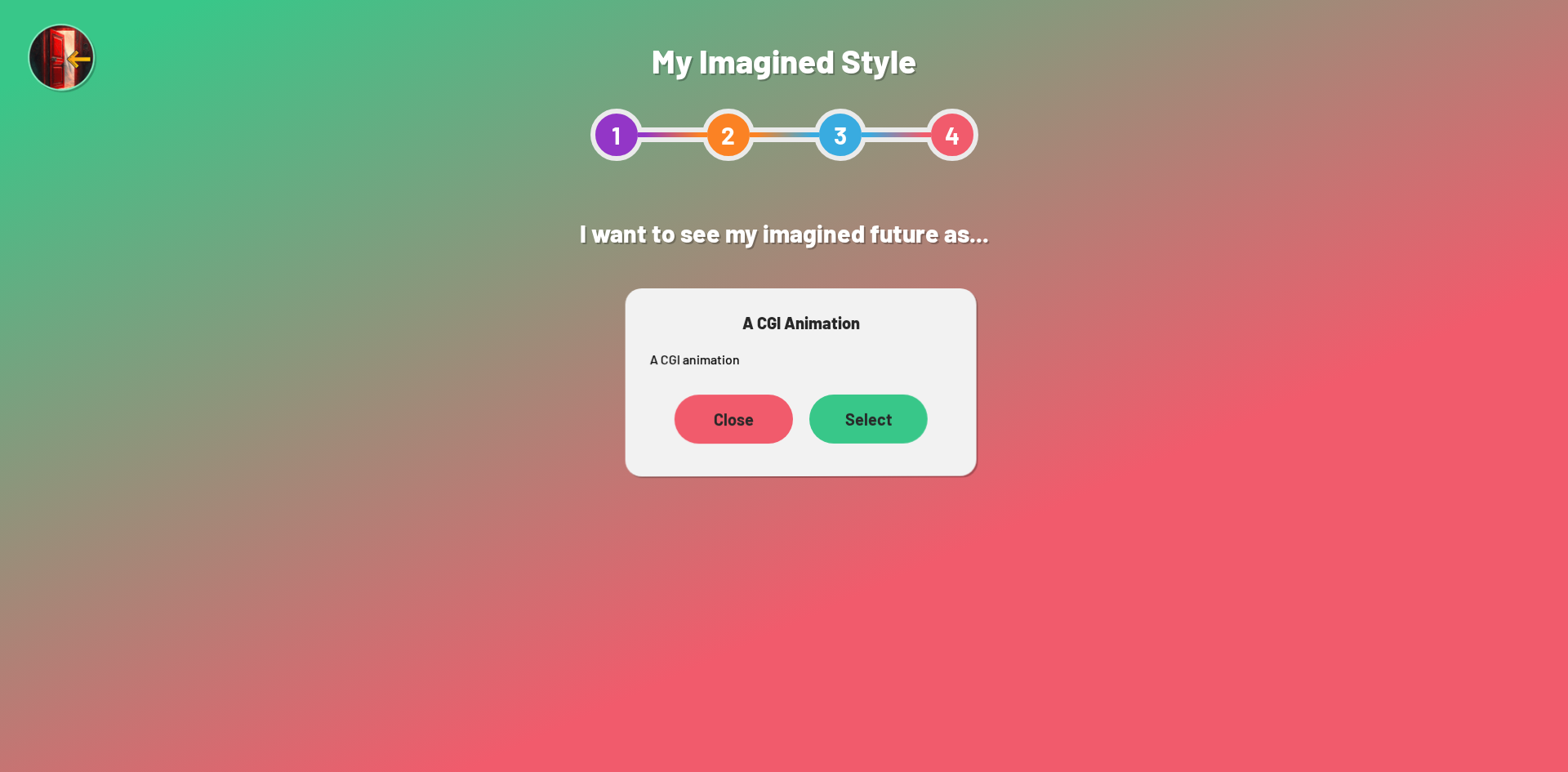
click at [757, 425] on div "Select" at bounding box center [869, 419] width 119 height 49
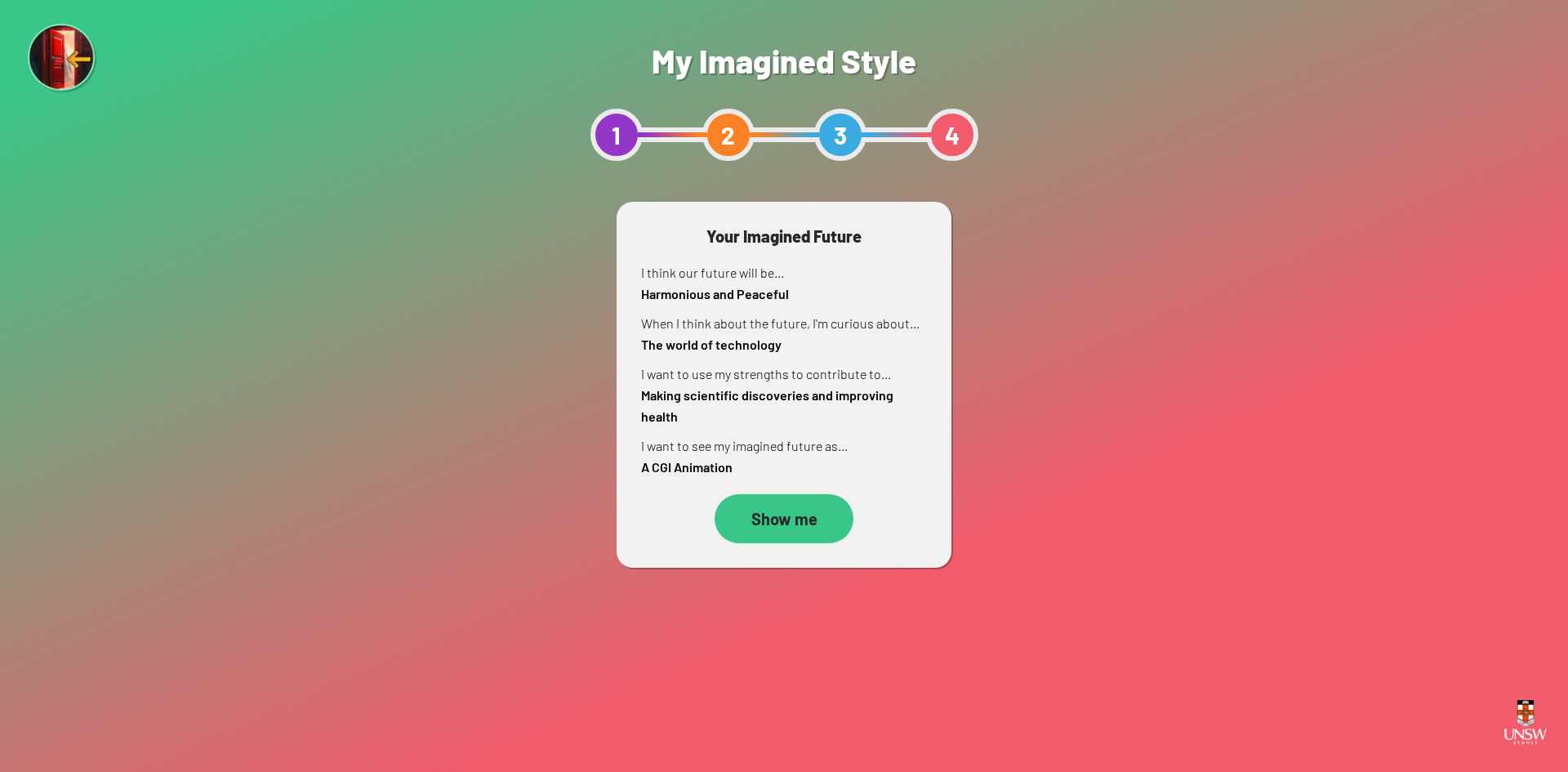
click at [757, 526] on div "Show me" at bounding box center [784, 519] width 139 height 49
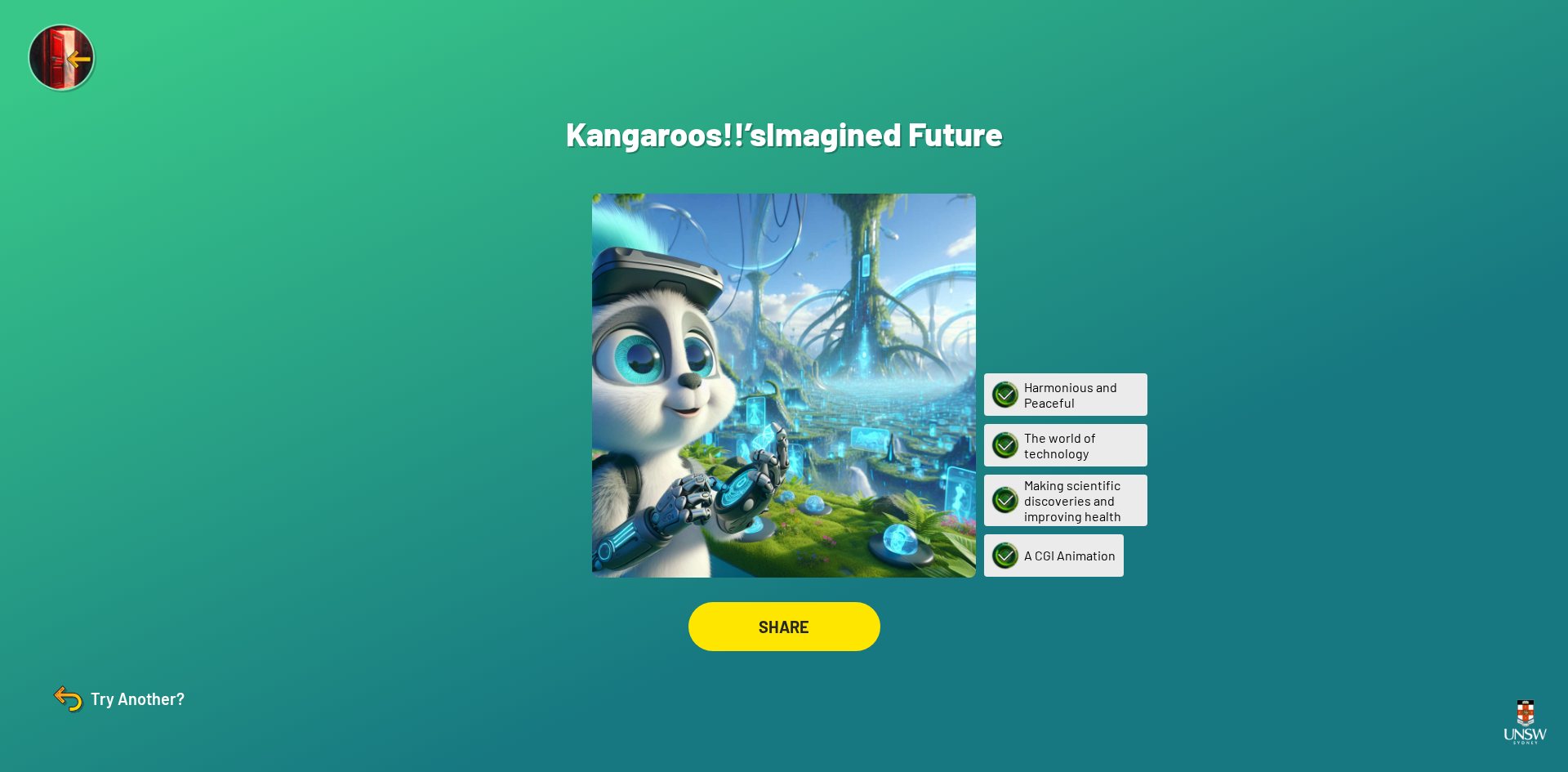
click at [757, 628] on div "SHARE" at bounding box center [784, 627] width 192 height 49
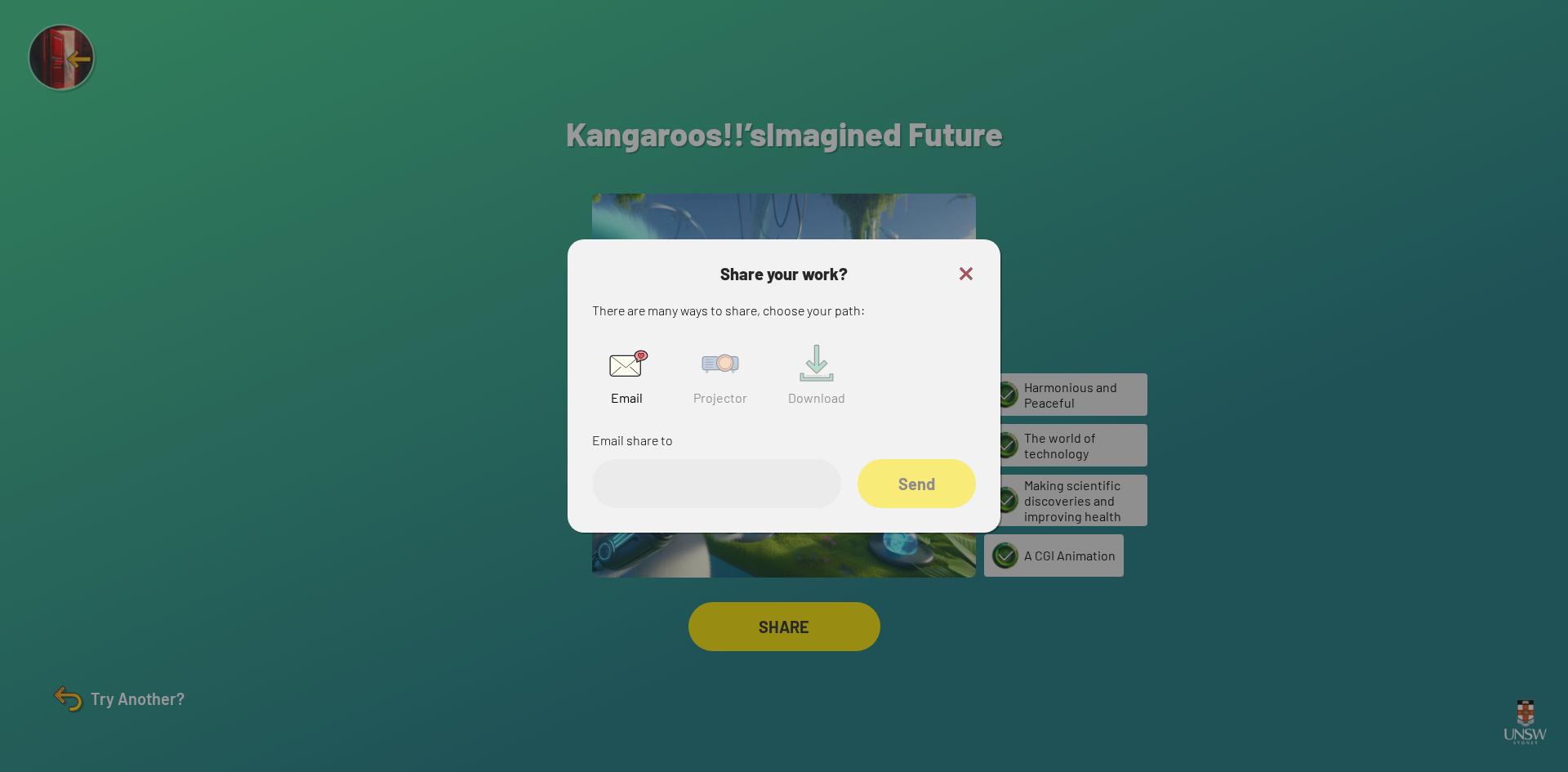
click at [730, 381] on img at bounding box center [719, 363] width 52 height 52
click at [729, 485] on input "text" at bounding box center [717, 484] width 249 height 49
paste input "******"
type input "******"
click at [757, 482] on div "Share" at bounding box center [916, 484] width 119 height 49
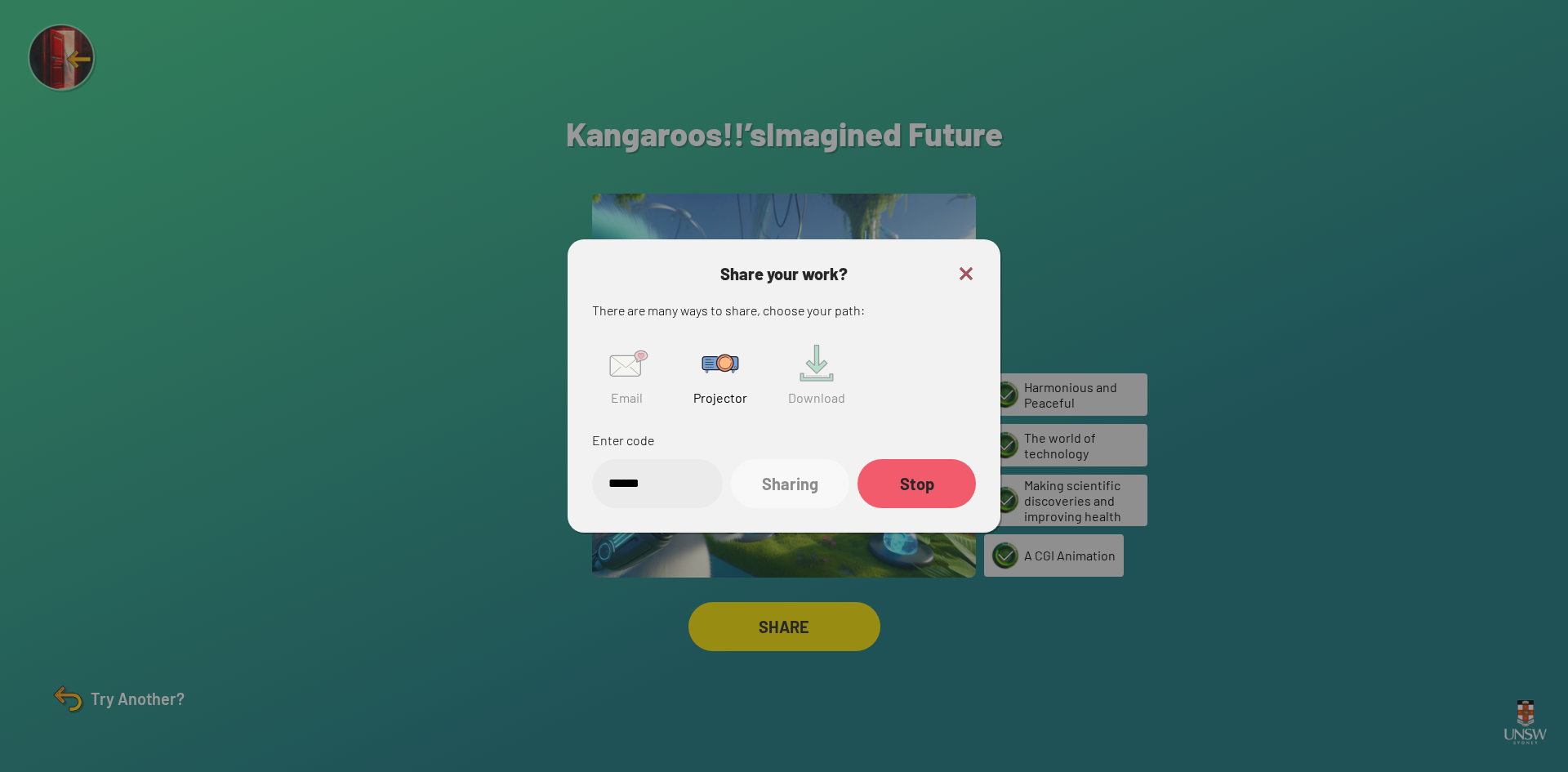
click at [724, 371] on img at bounding box center [719, 363] width 52 height 52
click at [757, 475] on div "Stop" at bounding box center [916, 484] width 119 height 49
click at [757, 279] on img at bounding box center [966, 274] width 20 height 20
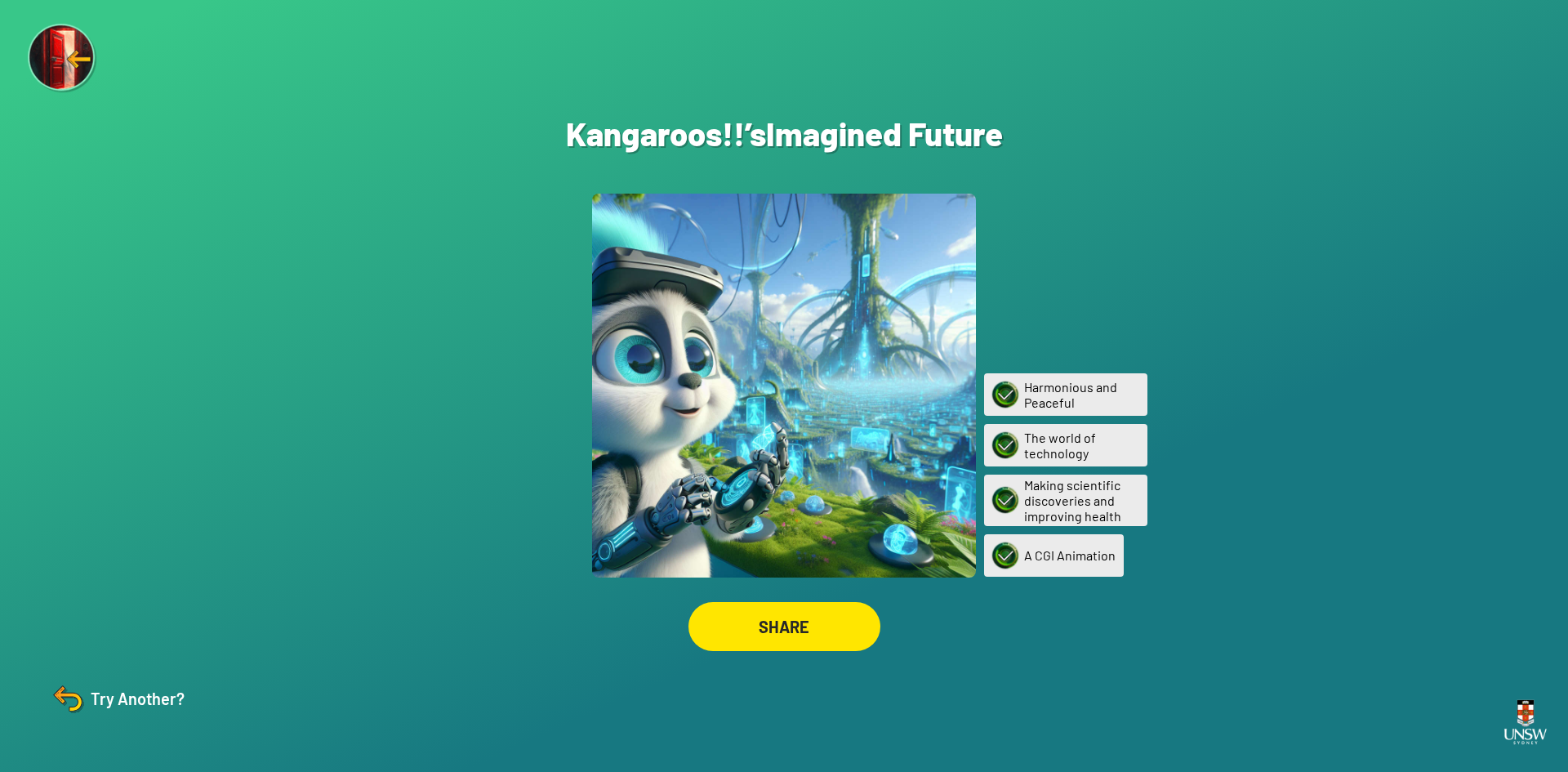
click at [68, 72] on img at bounding box center [63, 59] width 70 height 70
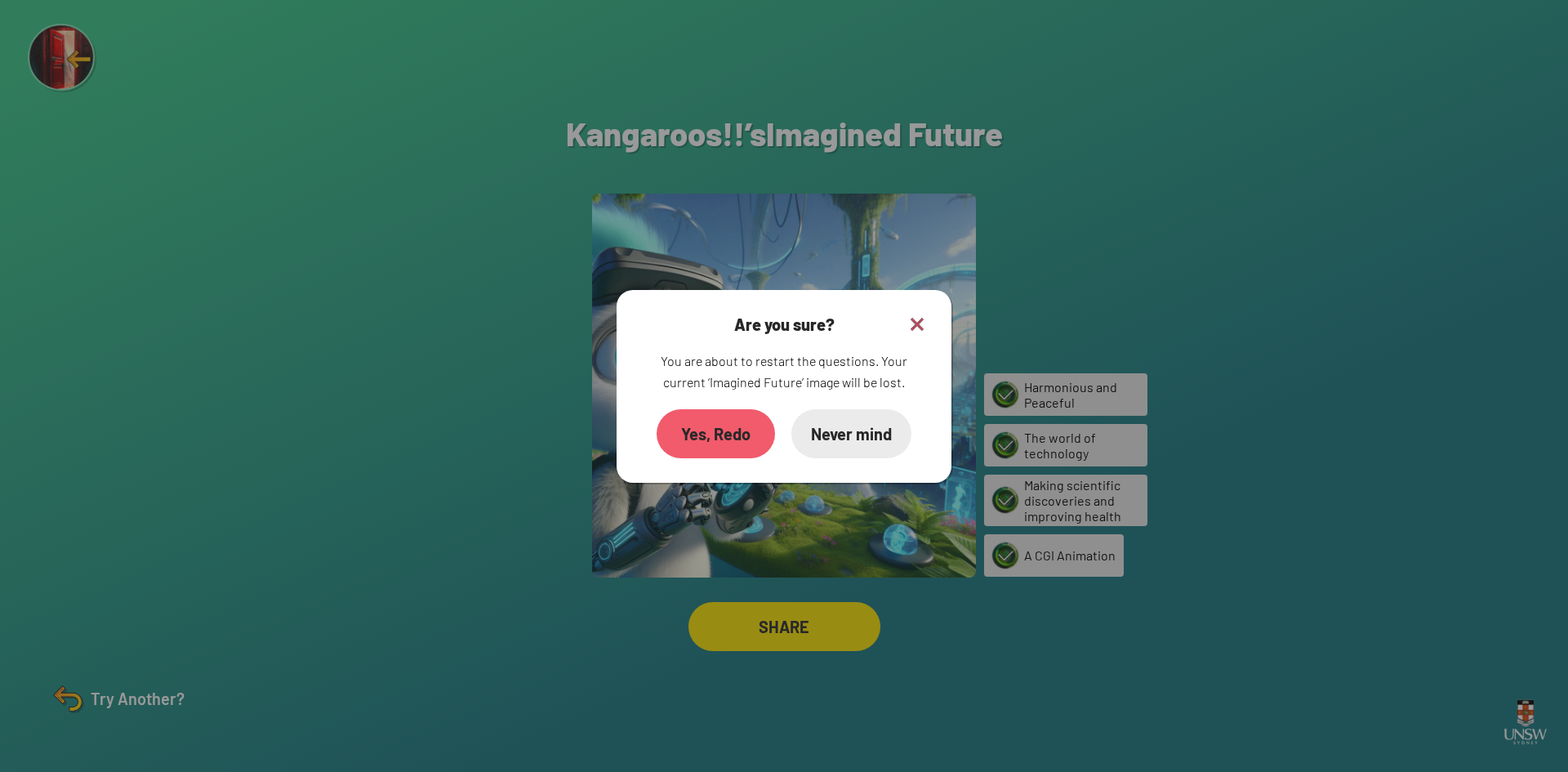
click at [736, 440] on div "Yes, Redo" at bounding box center [716, 434] width 119 height 49
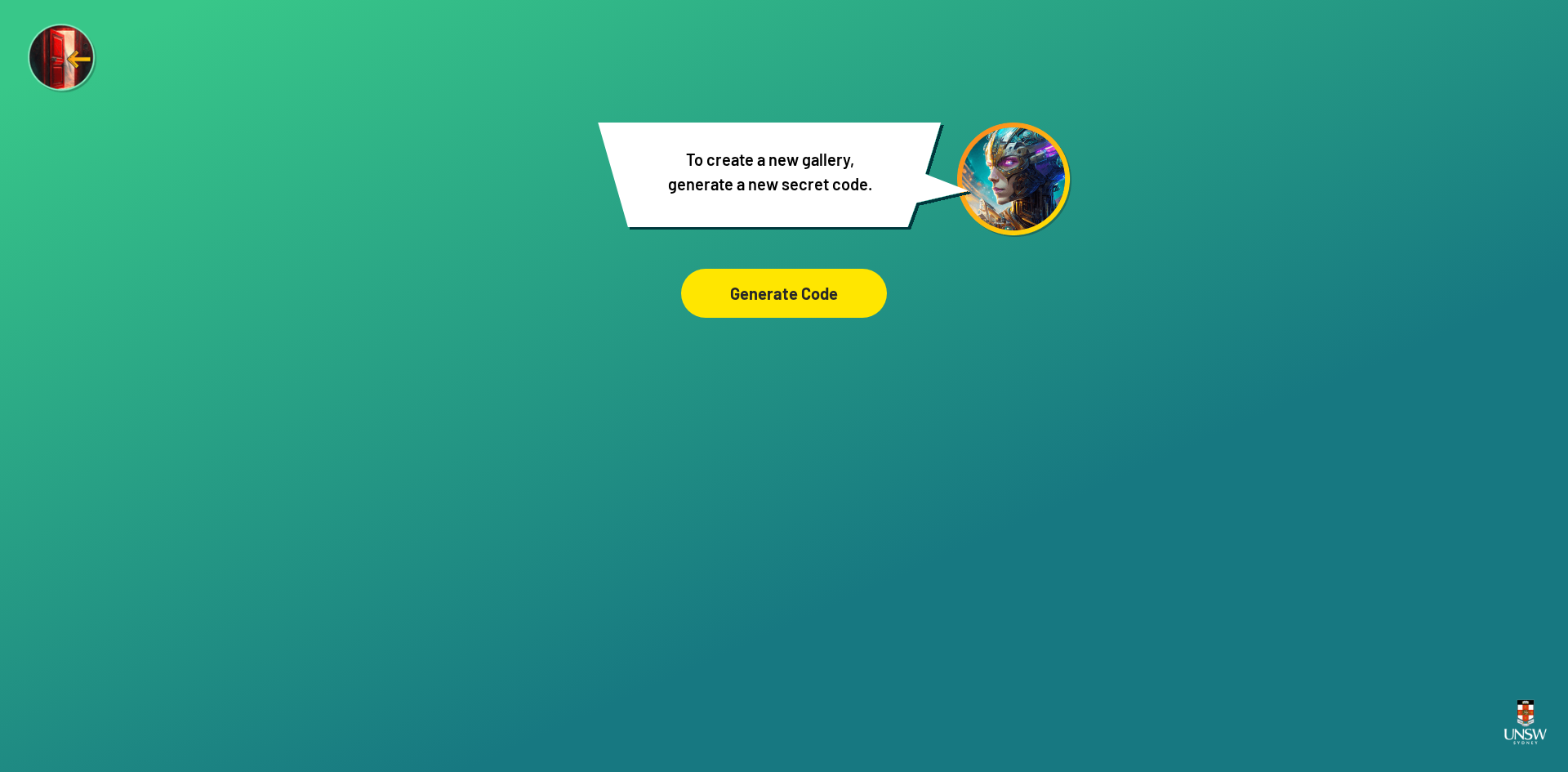
click at [768, 286] on div "Generate Code" at bounding box center [784, 294] width 206 height 49
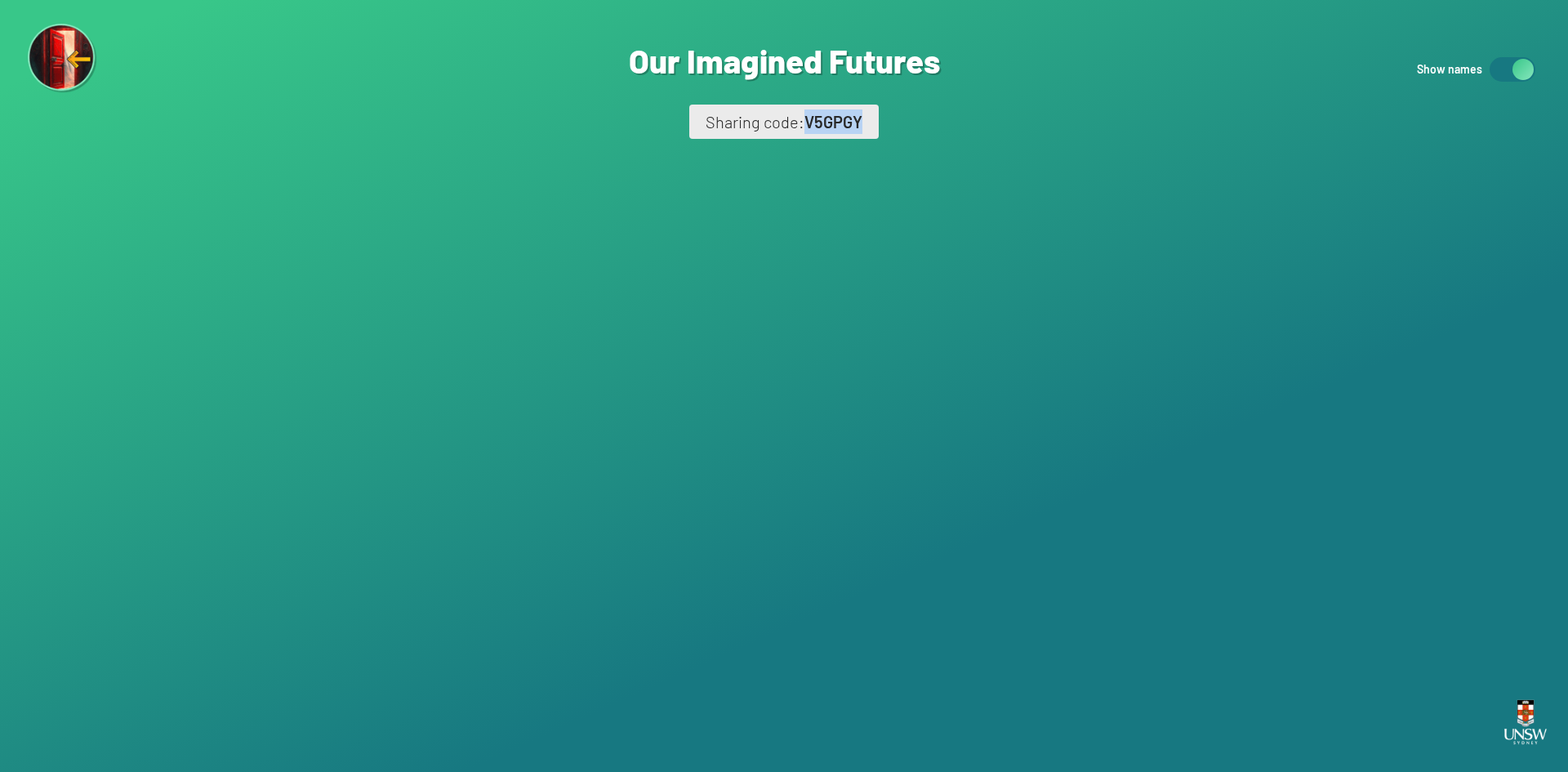
drag, startPoint x: 813, startPoint y: 114, endPoint x: 868, endPoint y: 117, distance: 55.1
click at [864, 109] on div "Sharing code: V5GPGY" at bounding box center [783, 122] width 189 height 34
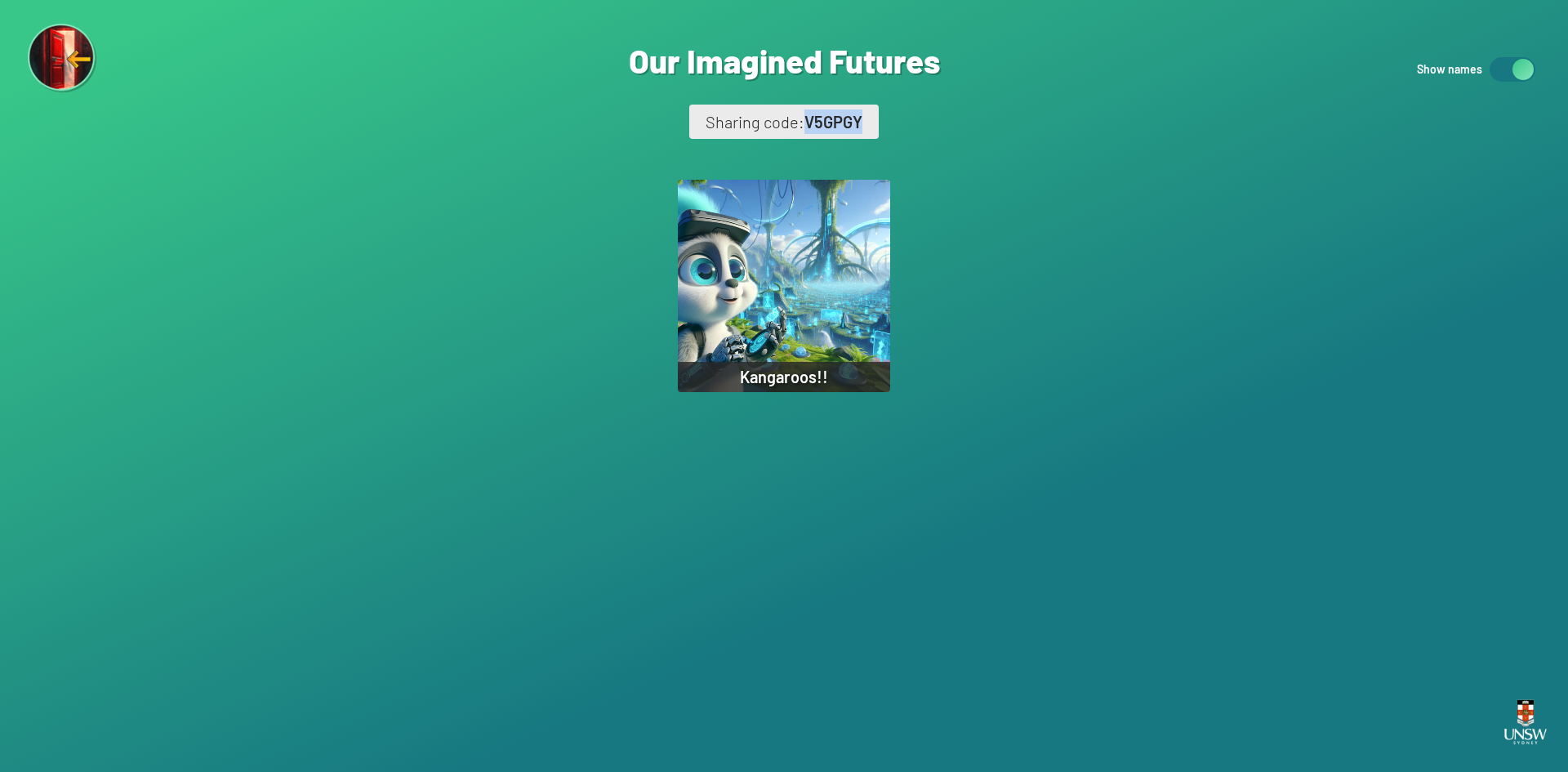
click at [873, 120] on div "Sharing code: V5GPGY" at bounding box center [783, 122] width 189 height 34
